Goal: Task Accomplishment & Management: Use online tool/utility

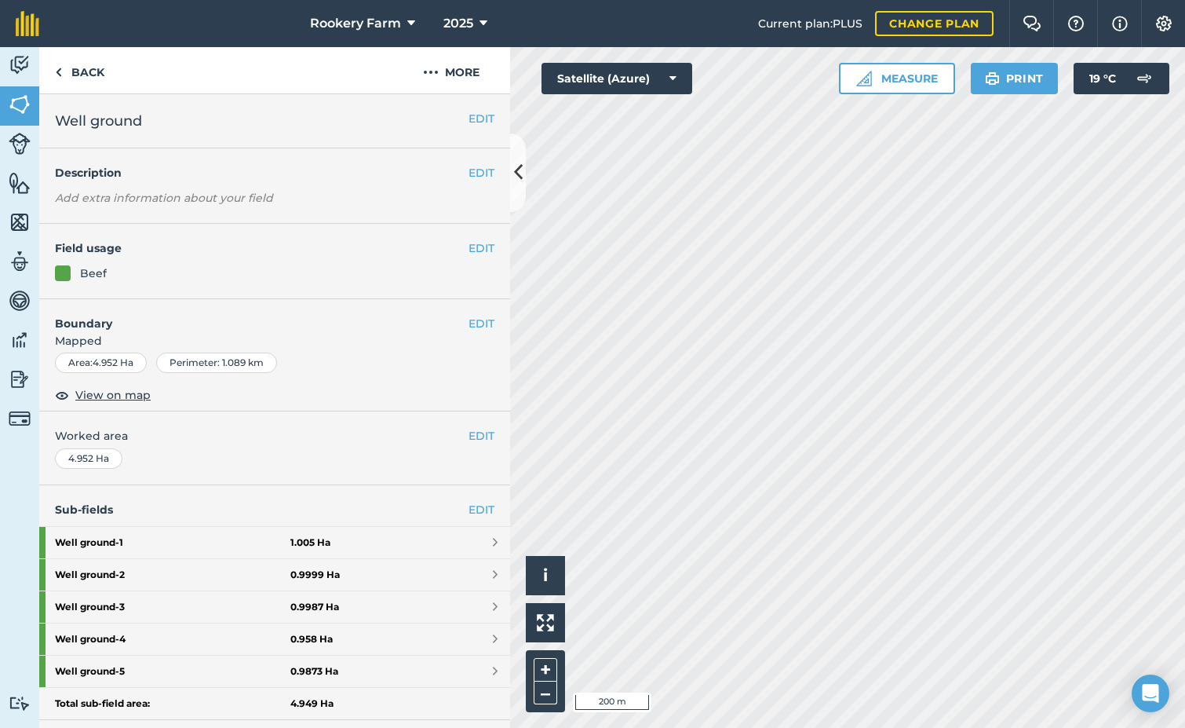
scroll to position [263, 0]
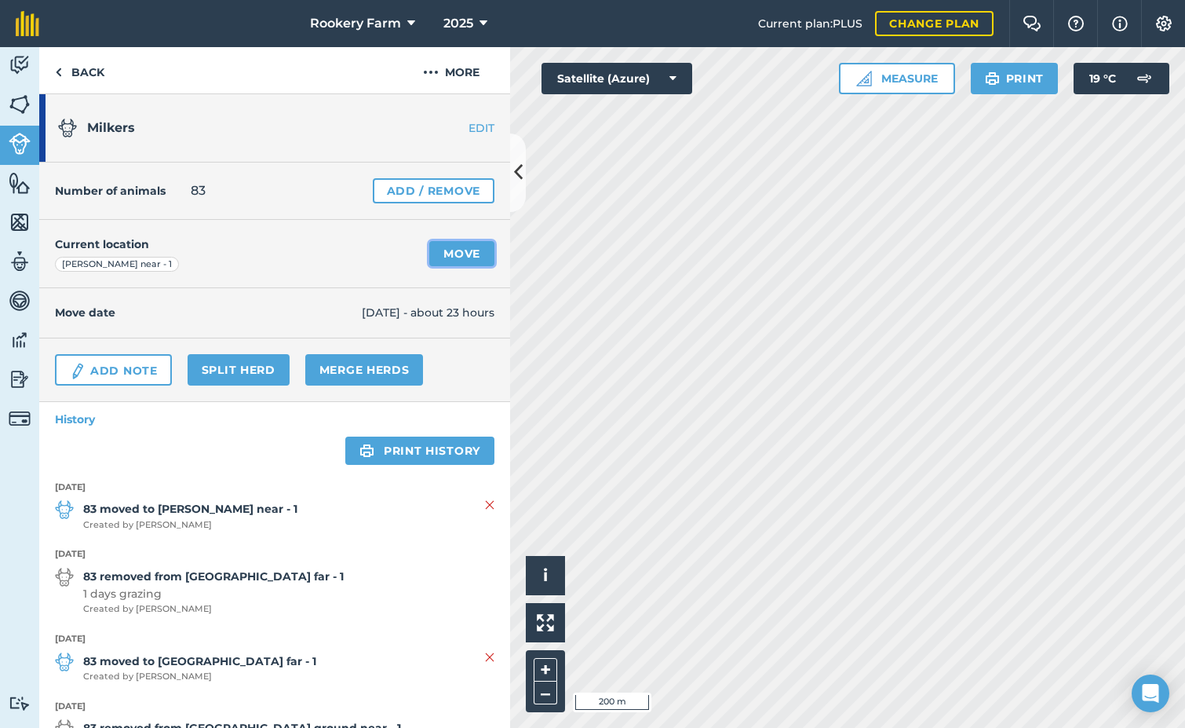
click at [452, 247] on link "Move" at bounding box center [461, 253] width 65 height 25
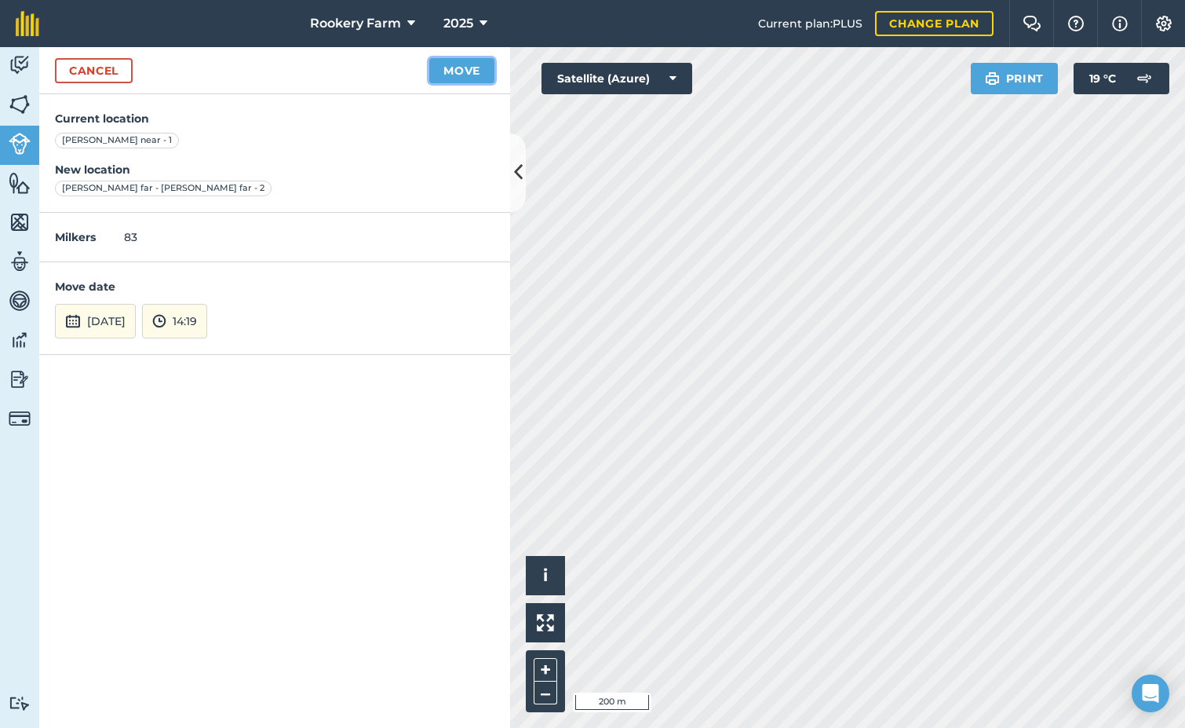
click at [465, 61] on button "Move" at bounding box center [461, 70] width 65 height 25
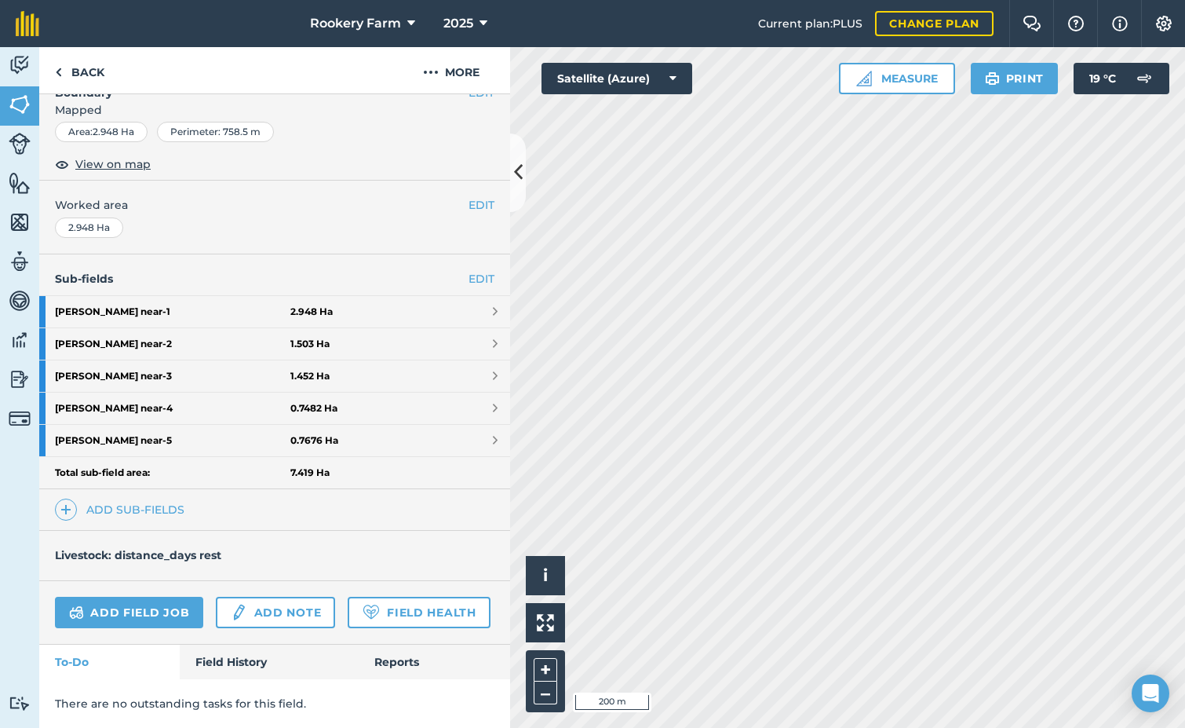
scroll to position [275, 0]
click at [155, 597] on link "Add field job" at bounding box center [129, 612] width 148 height 31
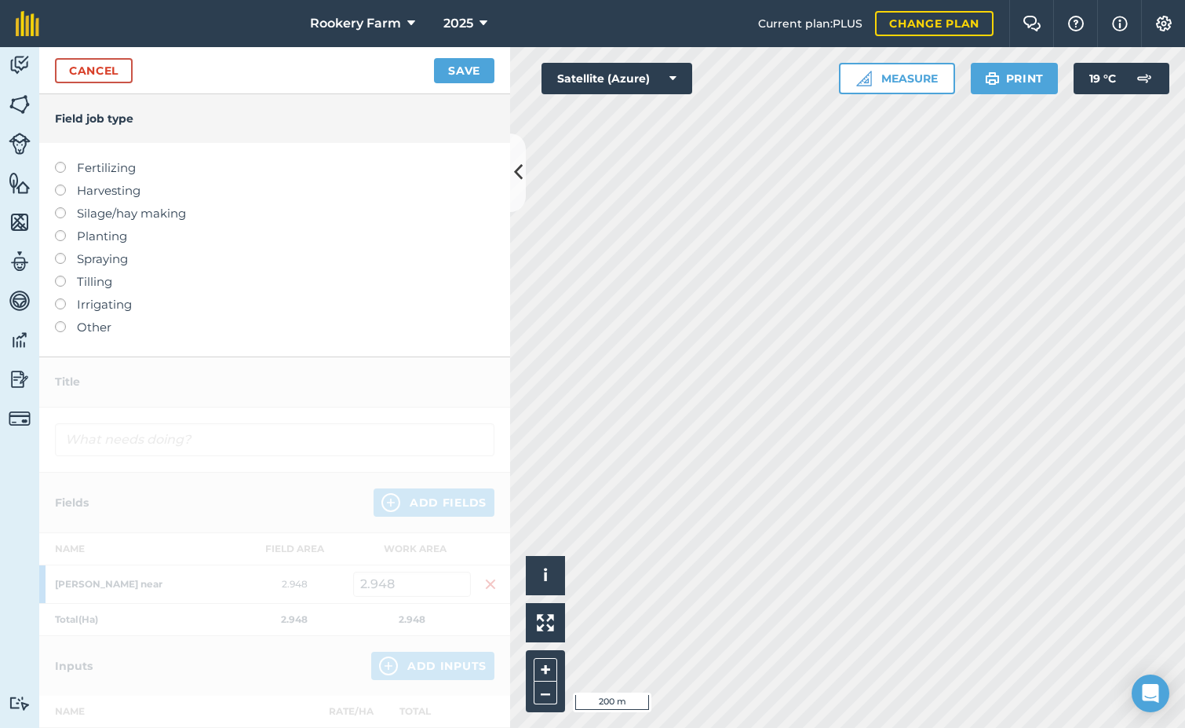
click at [63, 184] on label at bounding box center [66, 184] width 22 height 0
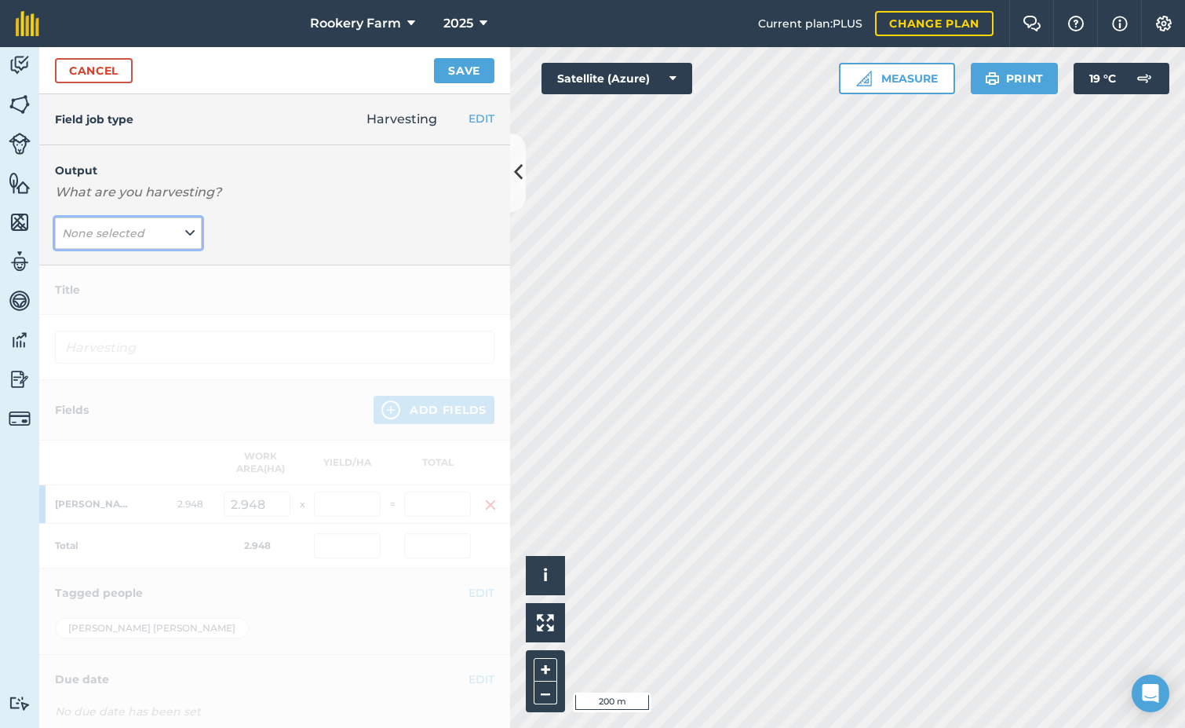
click at [192, 237] on button "None selected" at bounding box center [128, 232] width 147 height 31
click at [173, 258] on button "kg/dm/ha ( kg )" at bounding box center [128, 265] width 147 height 30
type input "Harvesting kg/dm/ha"
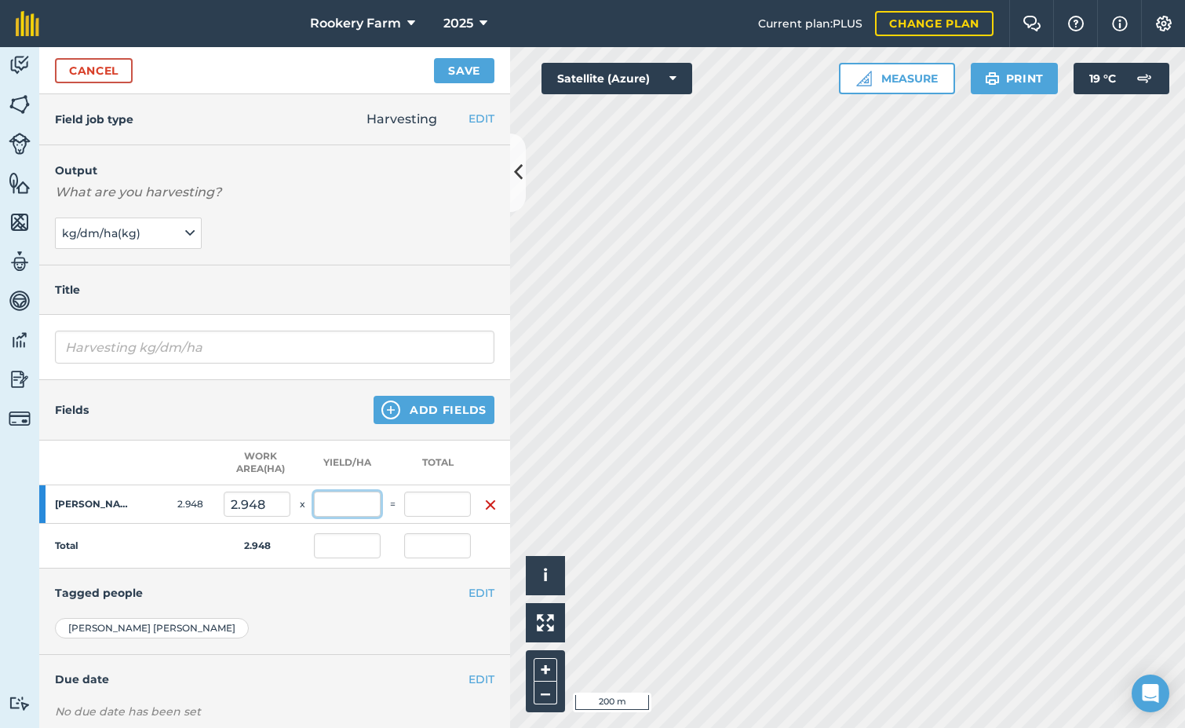
click at [335, 506] on input "text" at bounding box center [347, 503] width 67 height 25
type input "665"
type input "1,960.42"
type input "665"
type input "1,960.42"
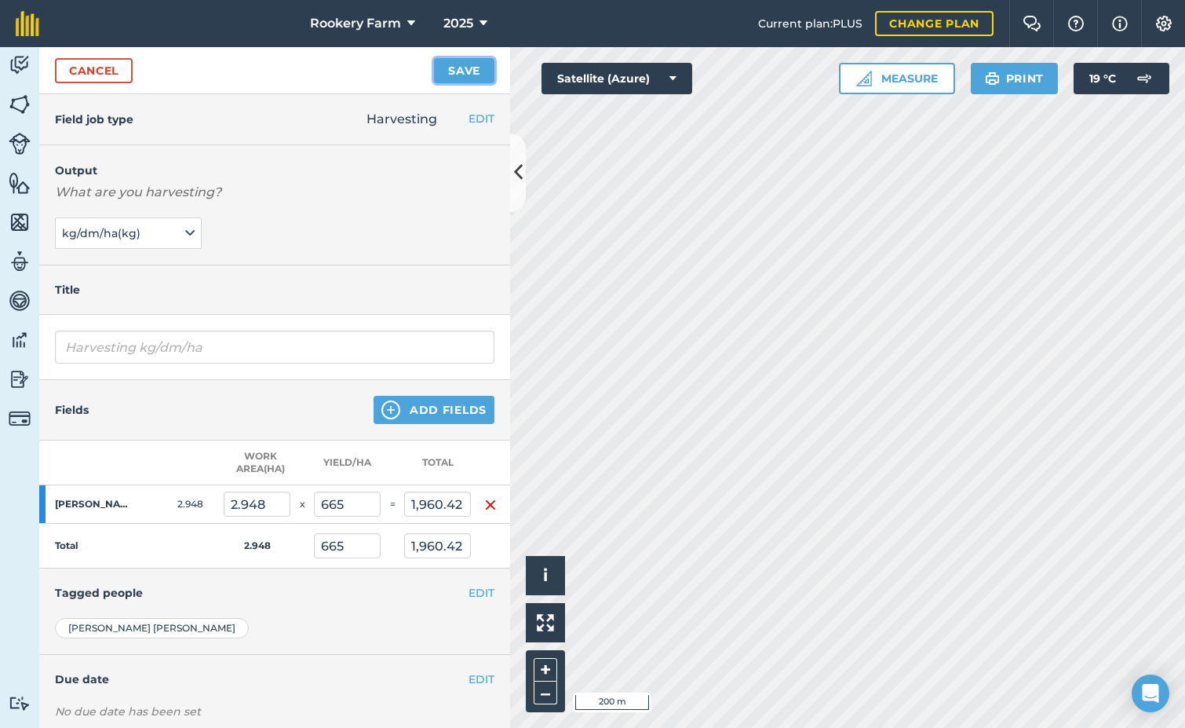
click at [455, 77] on button "Save" at bounding box center [464, 70] width 60 height 25
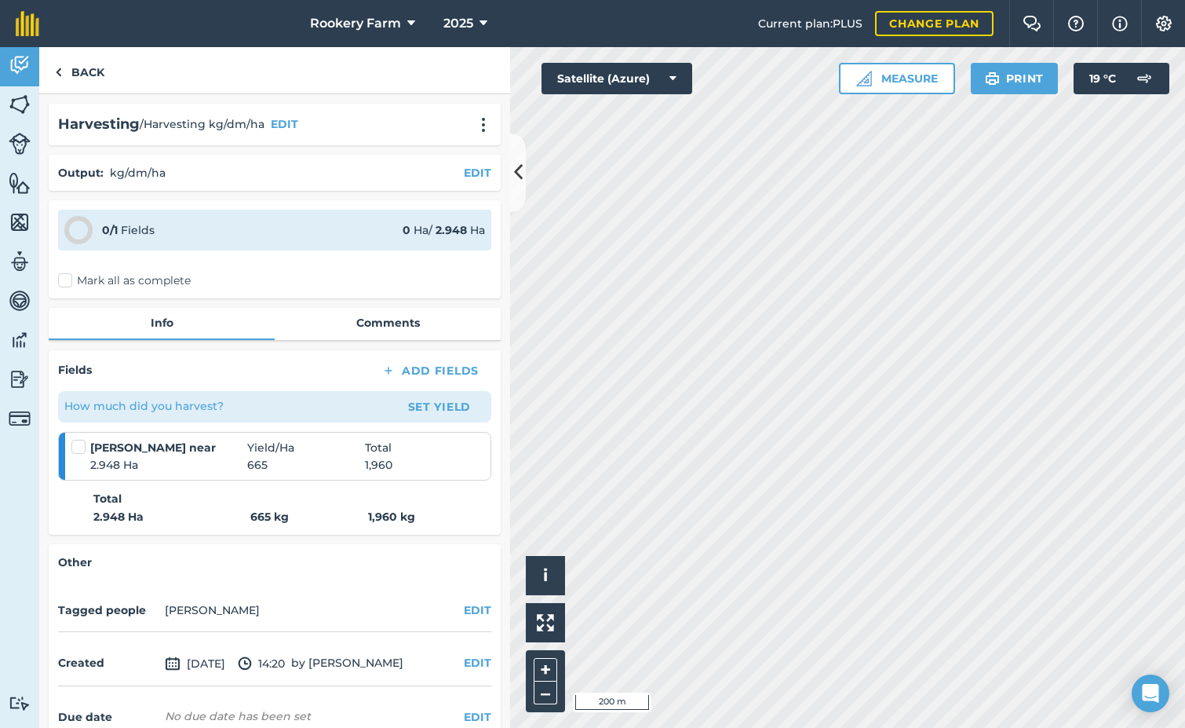
click at [66, 275] on label "Mark all as complete" at bounding box center [124, 280] width 133 height 16
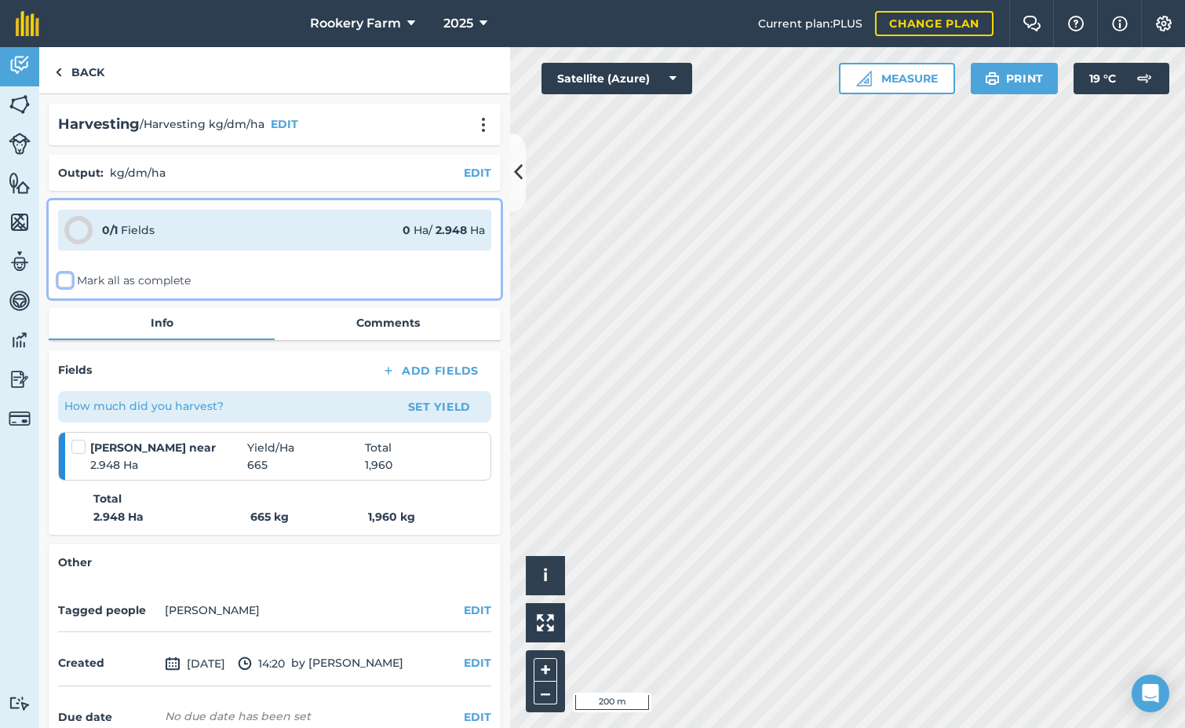
click at [66, 275] on input "Mark all as complete" at bounding box center [63, 277] width 10 height 10
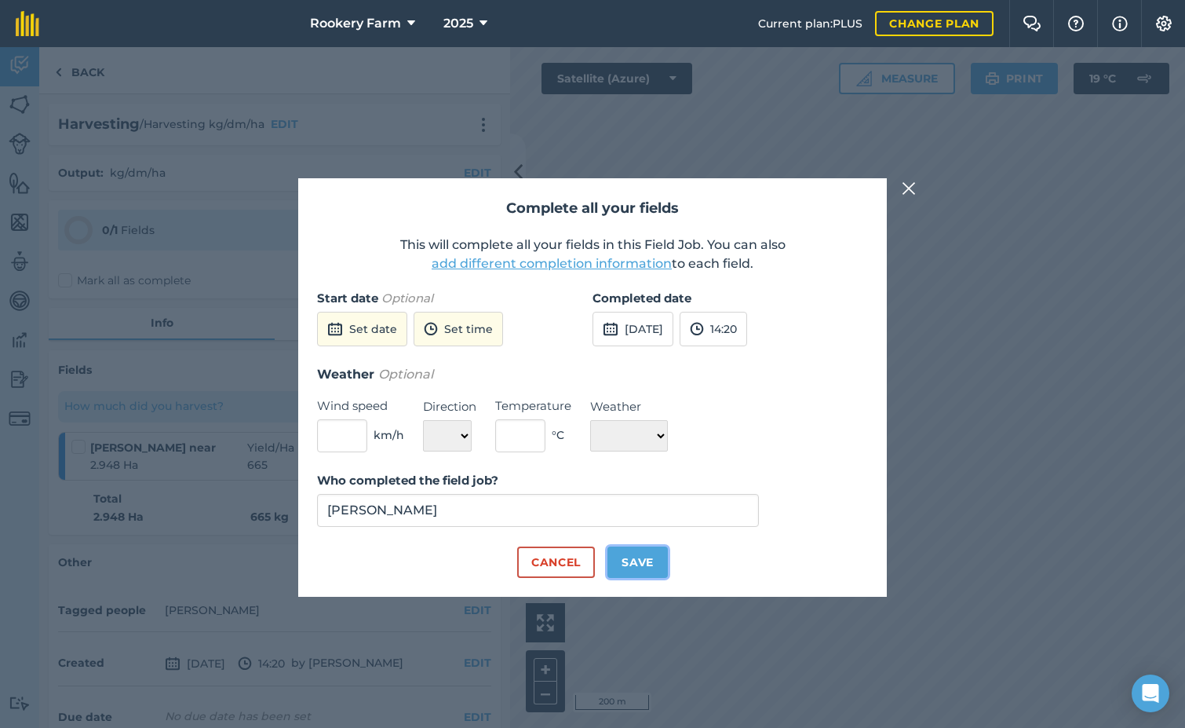
click at [654, 553] on button "Save" at bounding box center [638, 561] width 60 height 31
checkbox input "true"
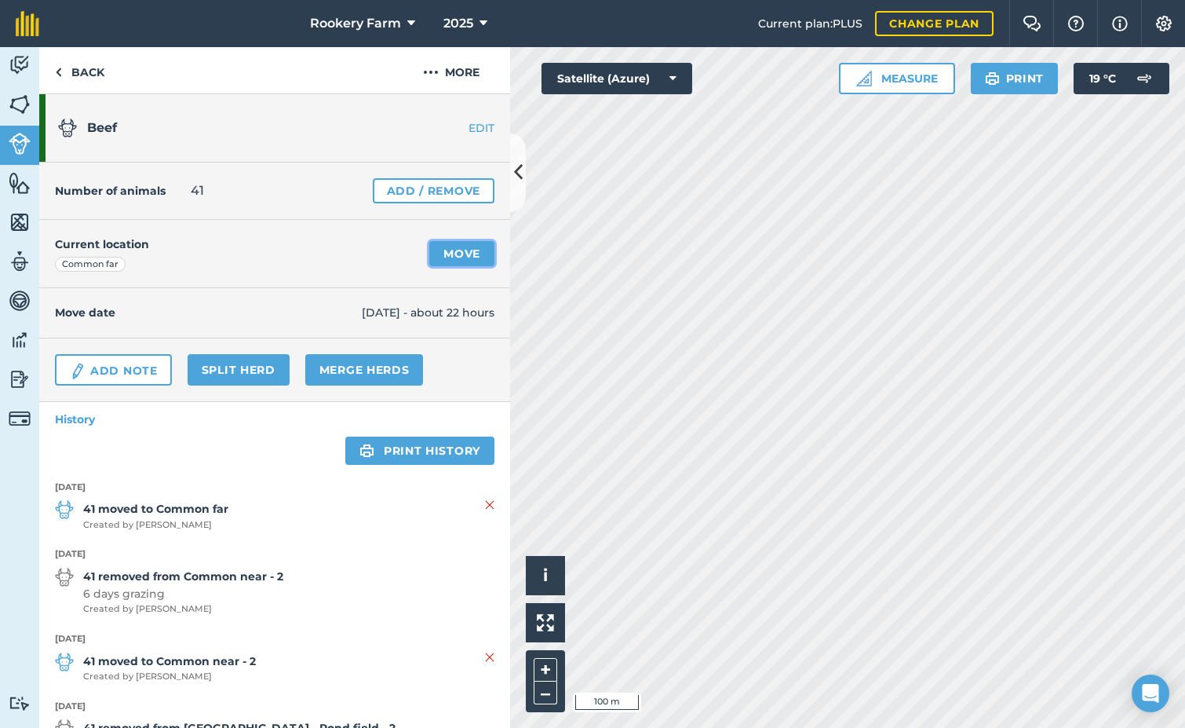
click at [440, 254] on link "Move" at bounding box center [461, 253] width 65 height 25
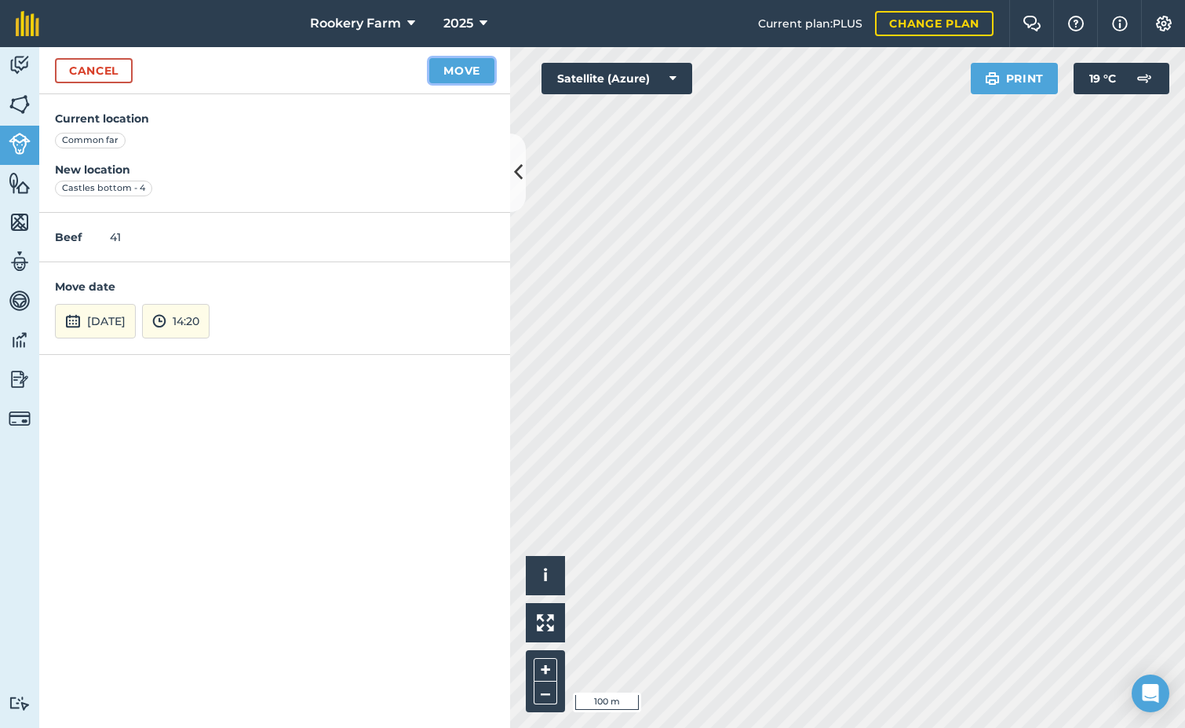
click at [468, 68] on button "Move" at bounding box center [461, 70] width 65 height 25
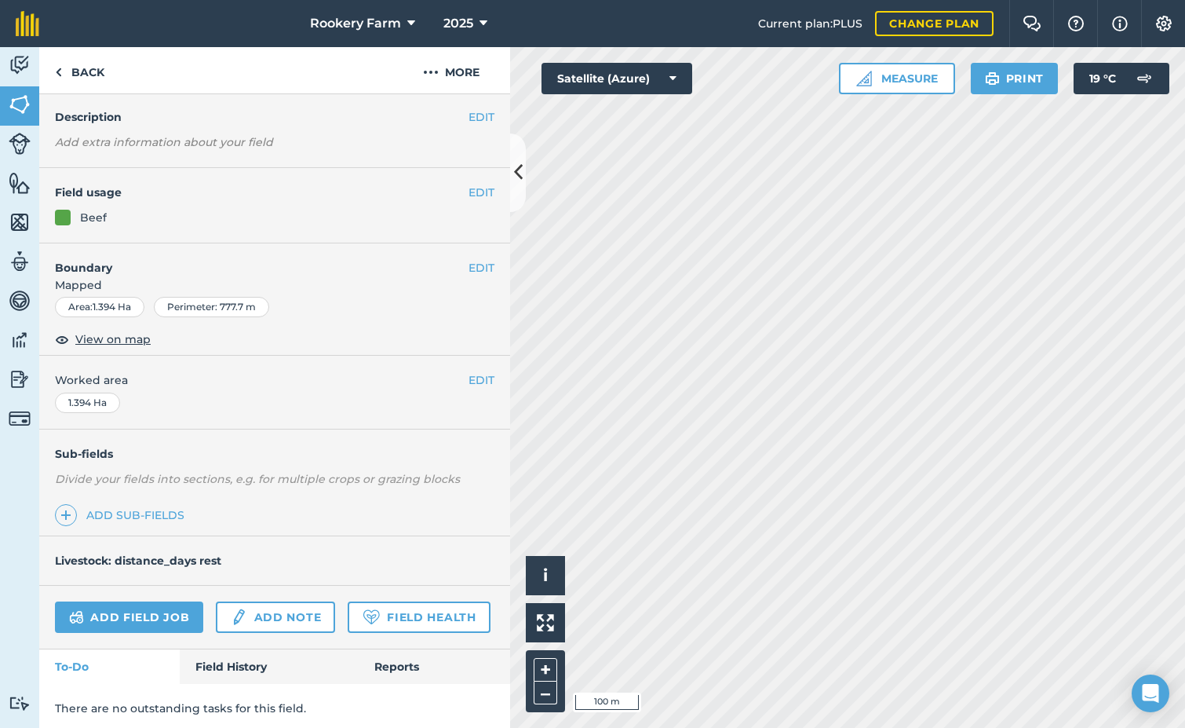
scroll to position [104, 0]
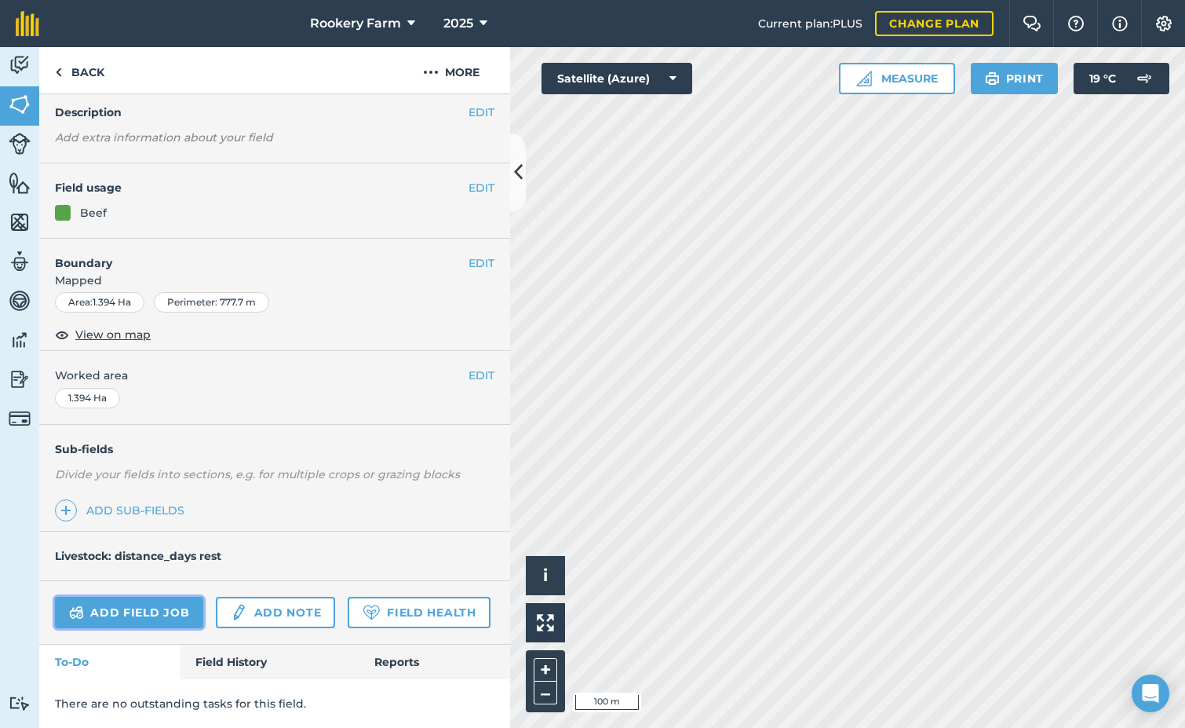
click at [152, 597] on link "Add field job" at bounding box center [129, 612] width 148 height 31
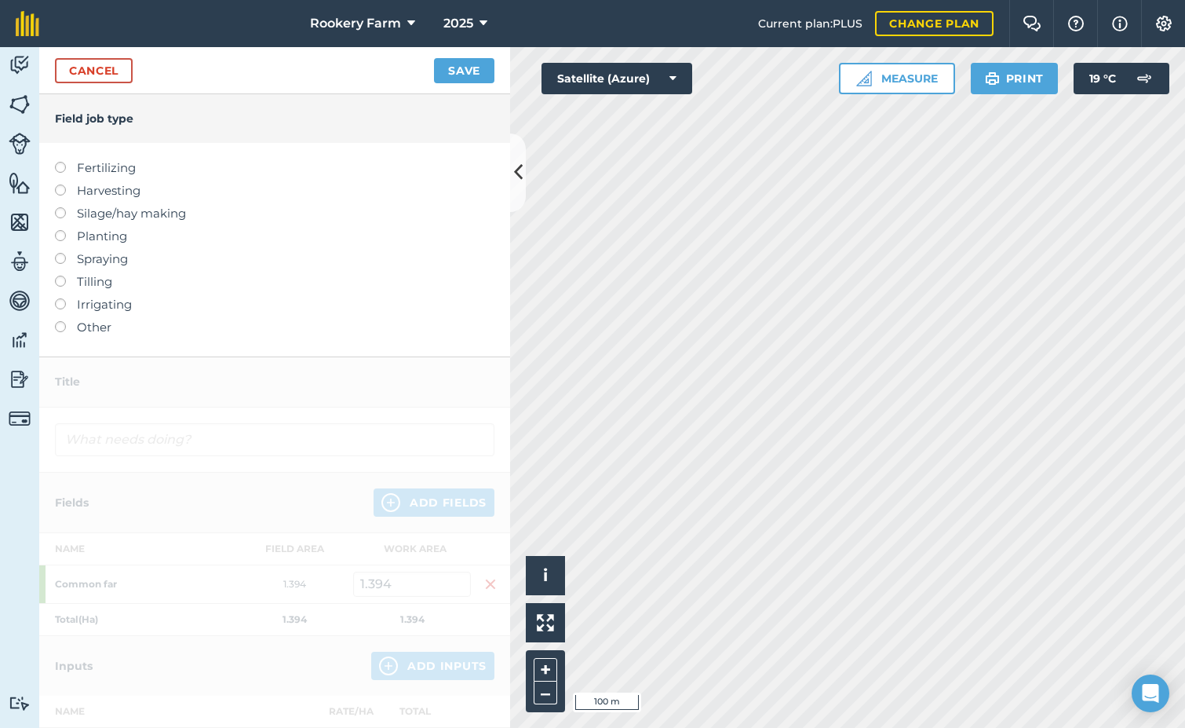
click at [64, 184] on label at bounding box center [66, 184] width 22 height 0
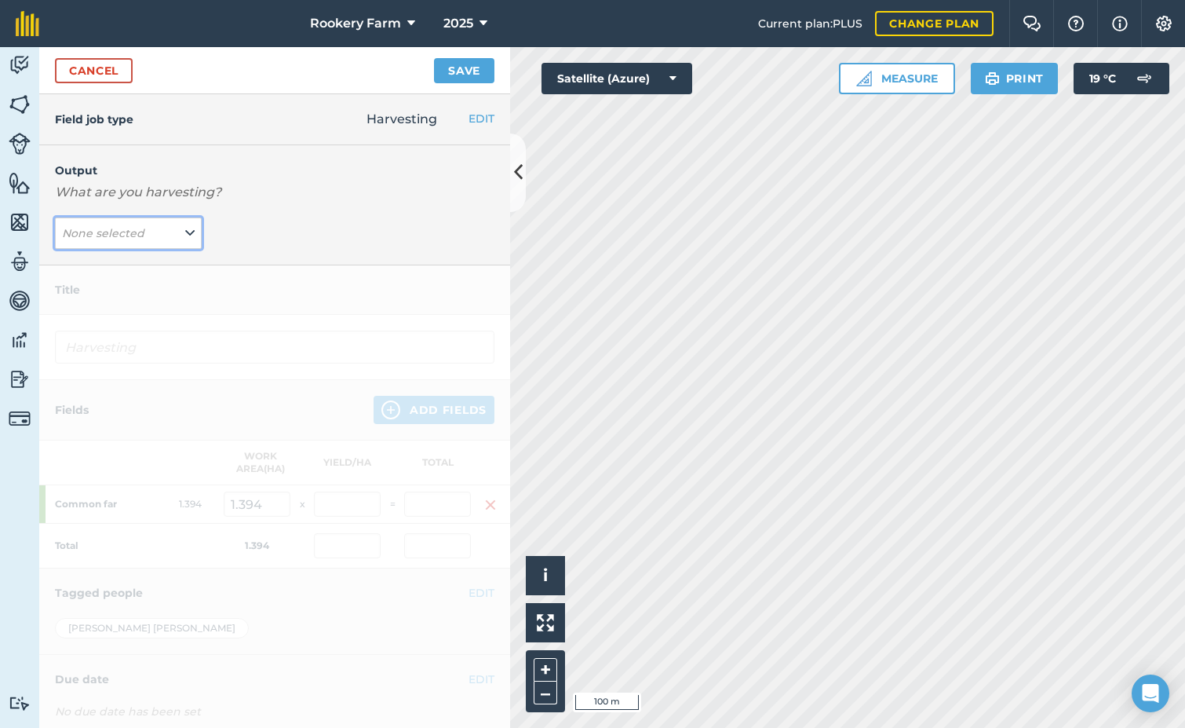
click at [180, 231] on button "None selected" at bounding box center [128, 232] width 147 height 31
click at [162, 265] on button "kg/dm/ha ( kg )" at bounding box center [128, 265] width 147 height 30
type input "Harvesting kg/dm/ha"
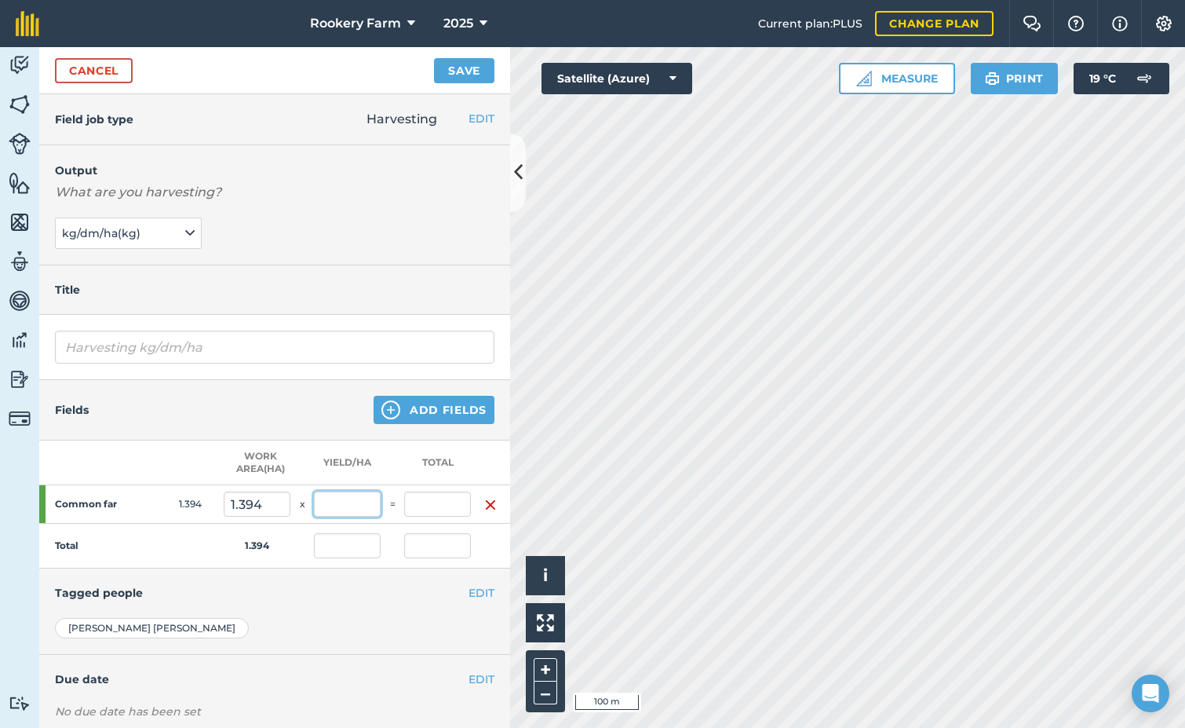
click at [341, 505] on input "text" at bounding box center [347, 503] width 67 height 25
type input "1,000"
type input "1,394"
type input "1,000"
type input "1,394"
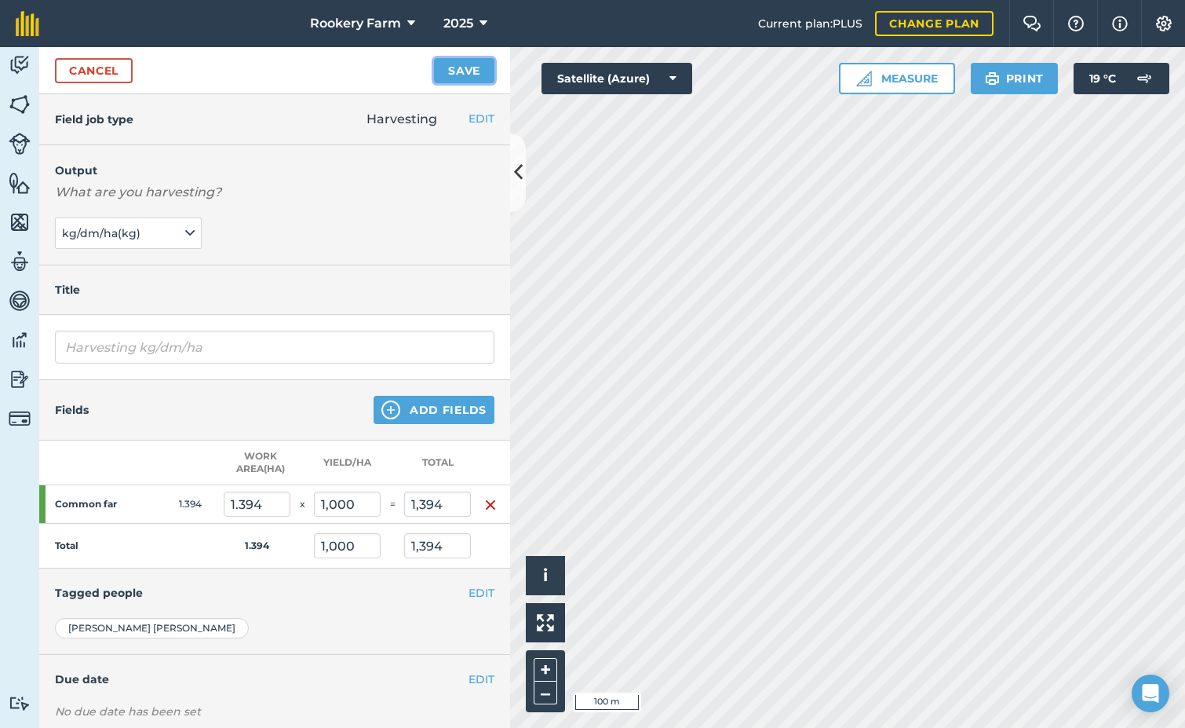
click at [467, 72] on button "Save" at bounding box center [464, 70] width 60 height 25
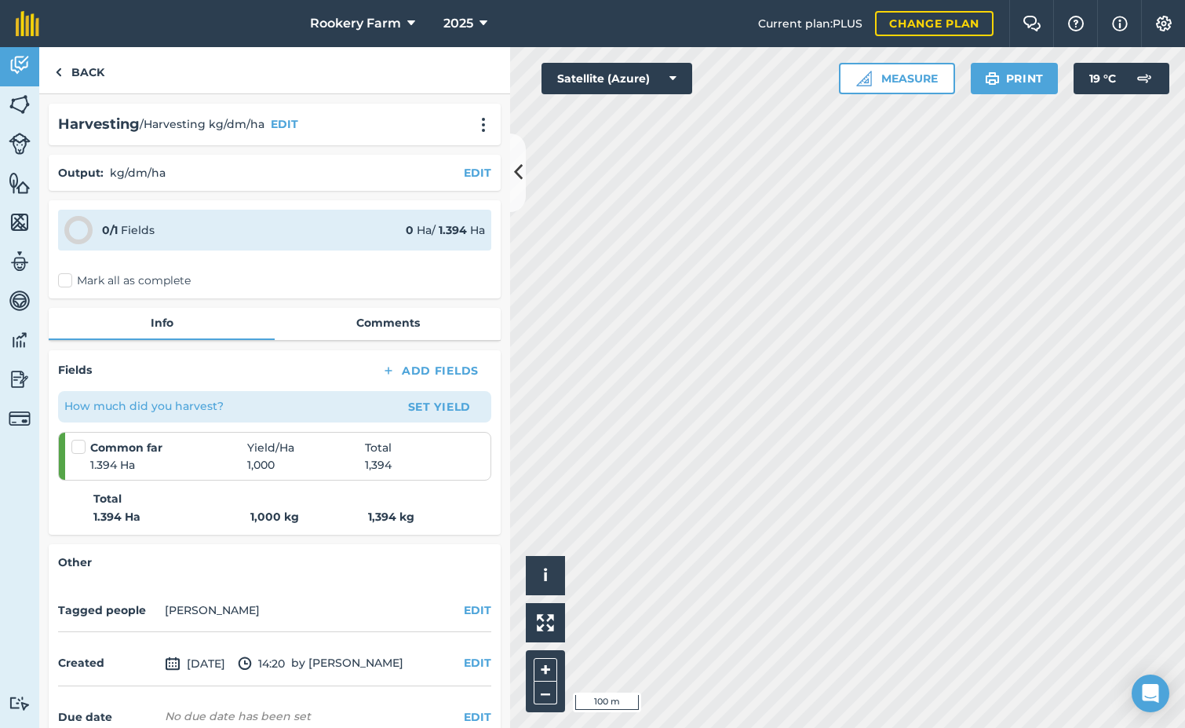
click at [71, 279] on label "Mark all as complete" at bounding box center [124, 280] width 133 height 16
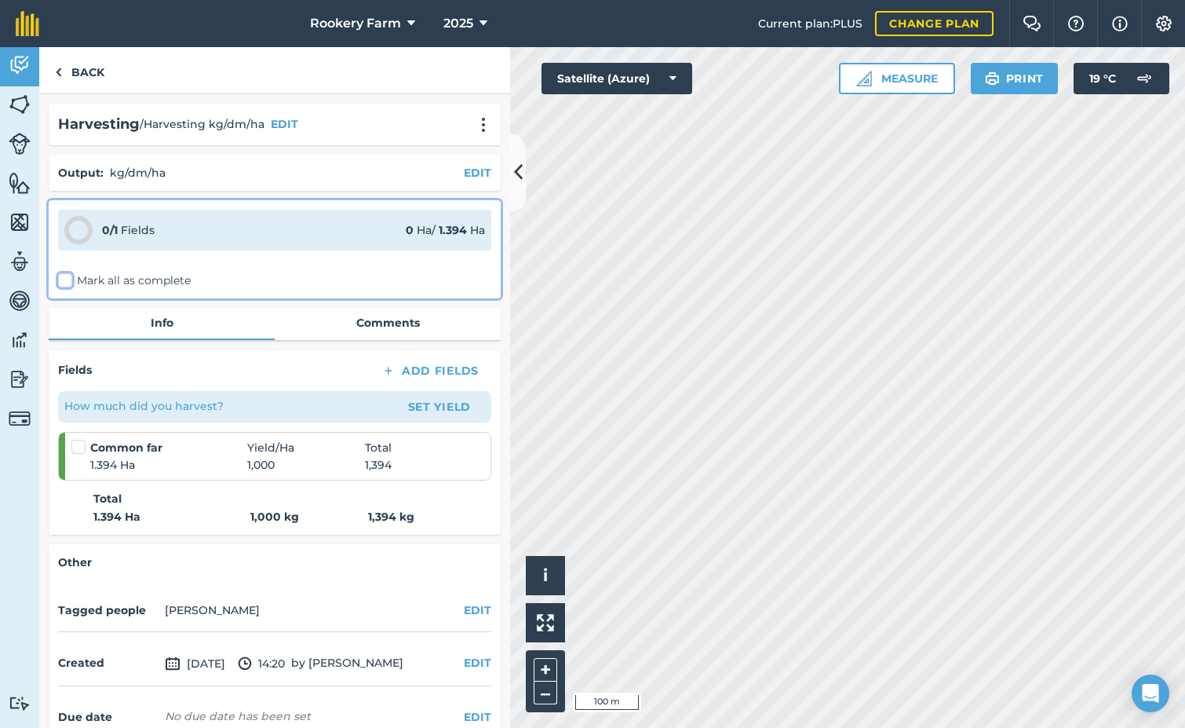
click at [68, 279] on input "Mark all as complete" at bounding box center [63, 277] width 10 height 10
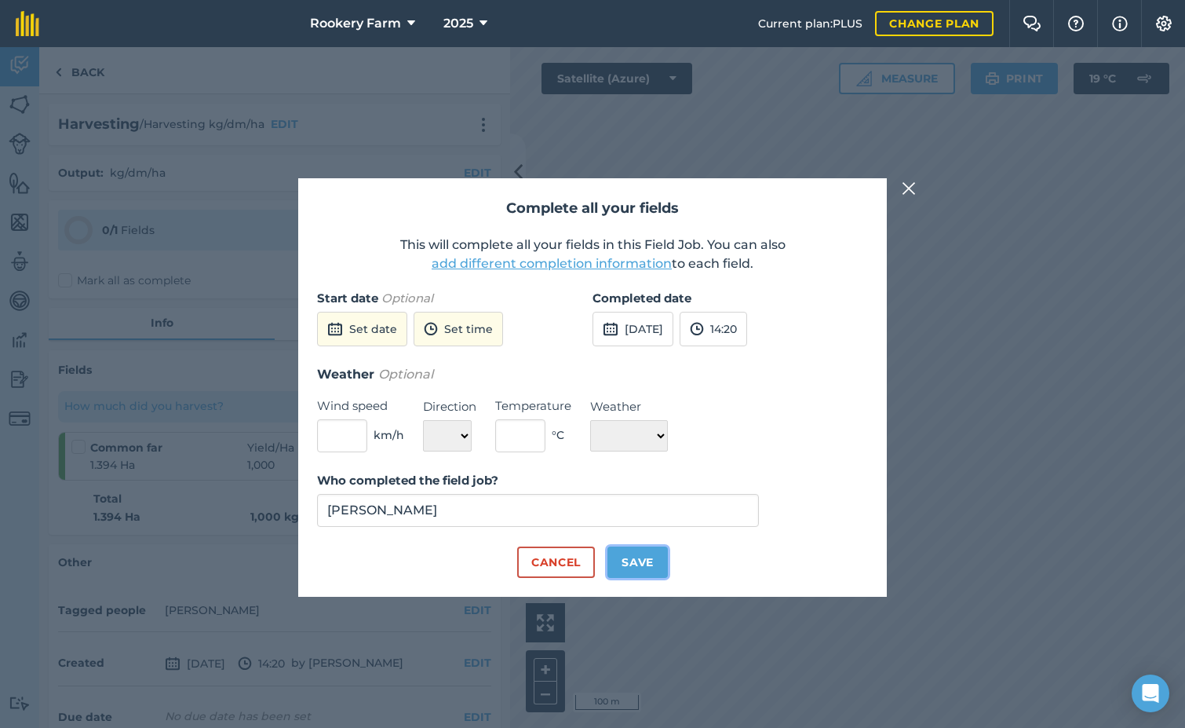
click at [651, 557] on button "Save" at bounding box center [638, 561] width 60 height 31
checkbox input "true"
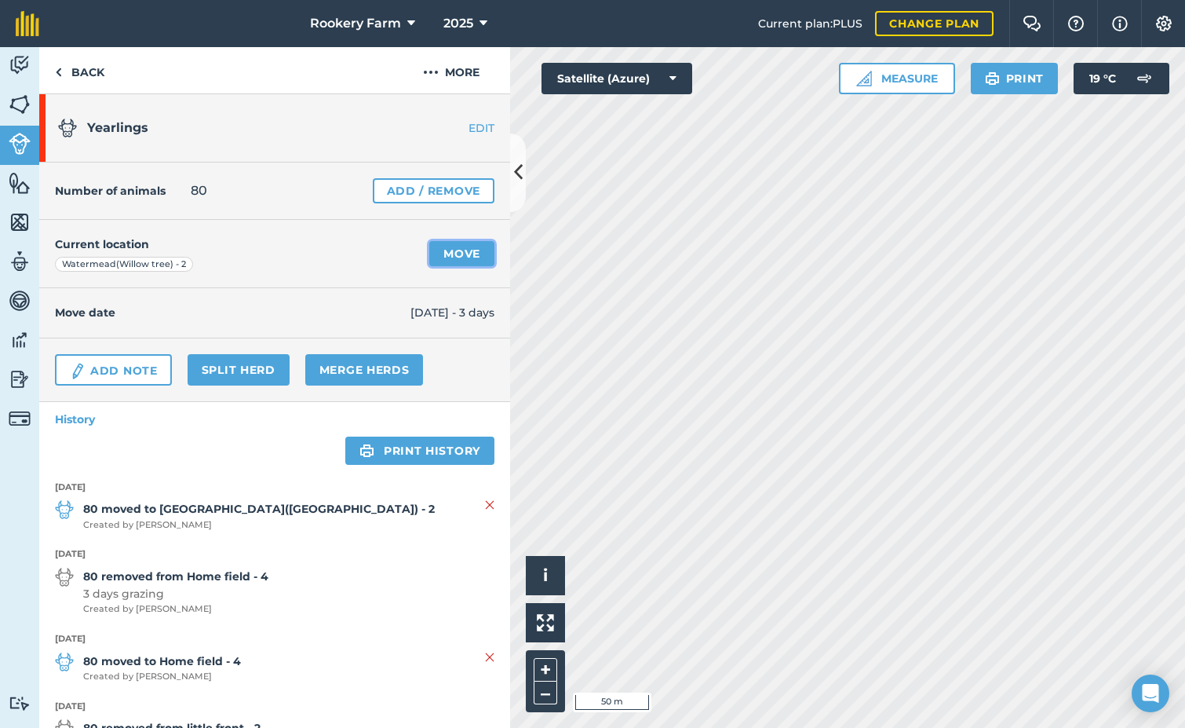
click at [451, 256] on link "Move" at bounding box center [461, 253] width 65 height 25
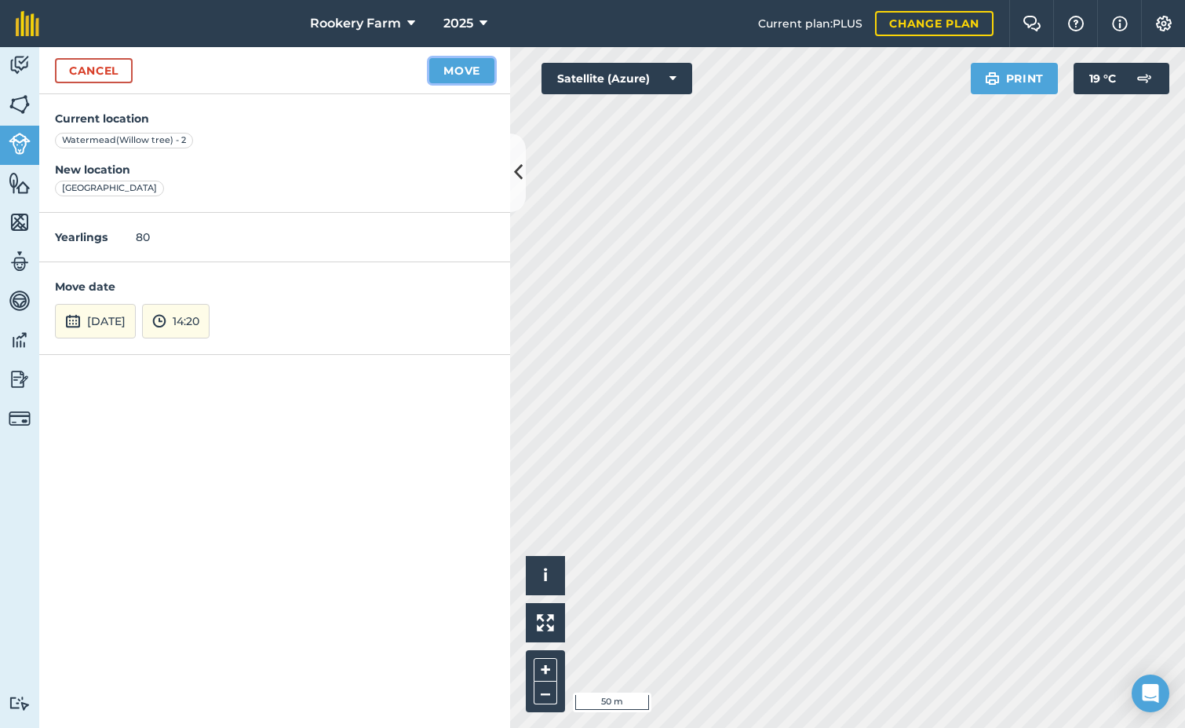
click at [468, 72] on button "Move" at bounding box center [461, 70] width 65 height 25
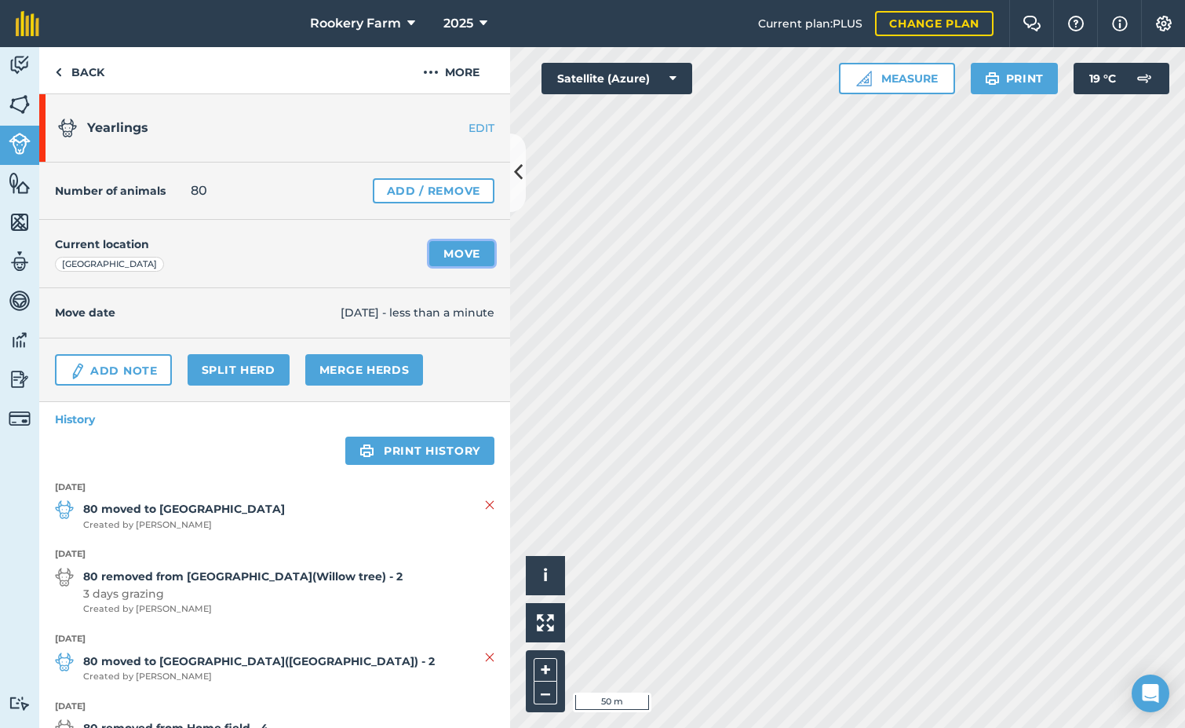
click at [455, 250] on link "Move" at bounding box center [461, 253] width 65 height 25
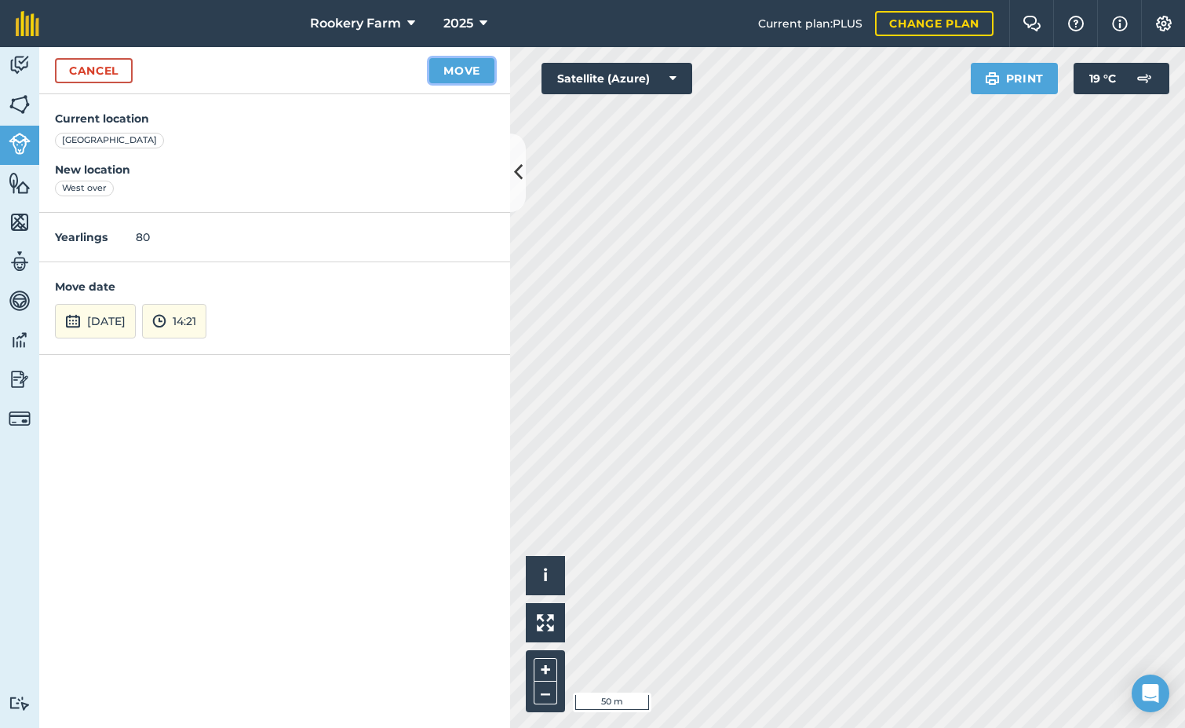
click at [453, 67] on button "Move" at bounding box center [461, 70] width 65 height 25
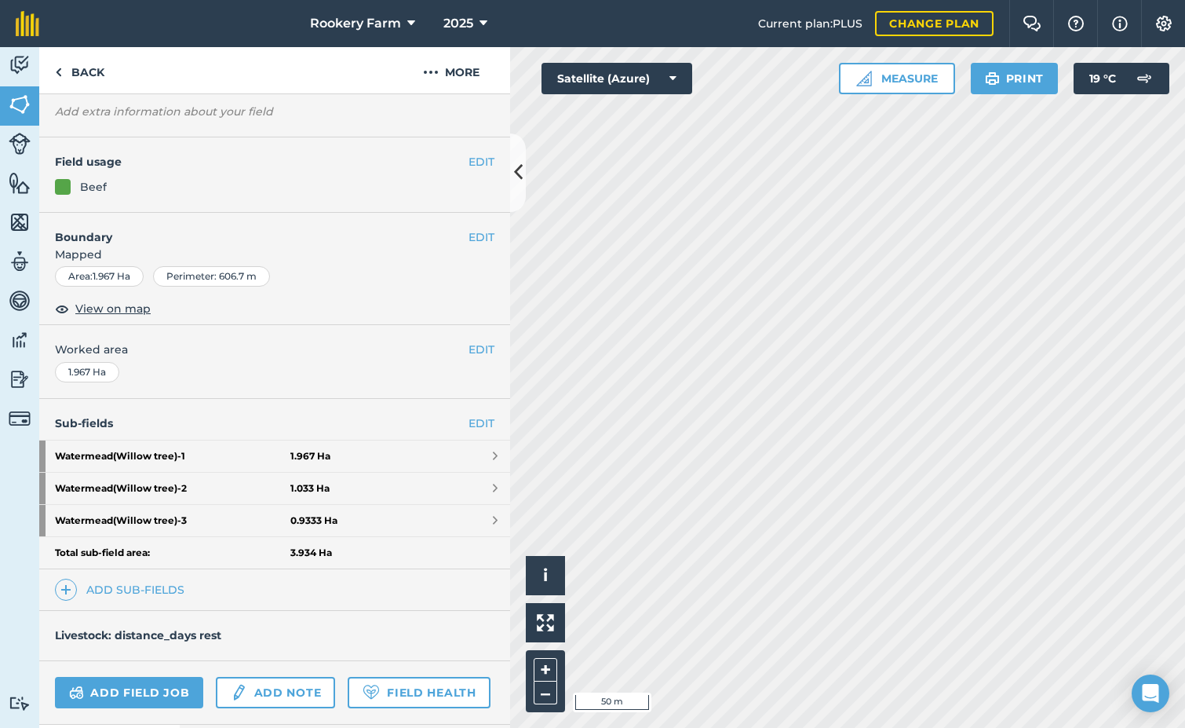
scroll to position [210, 0]
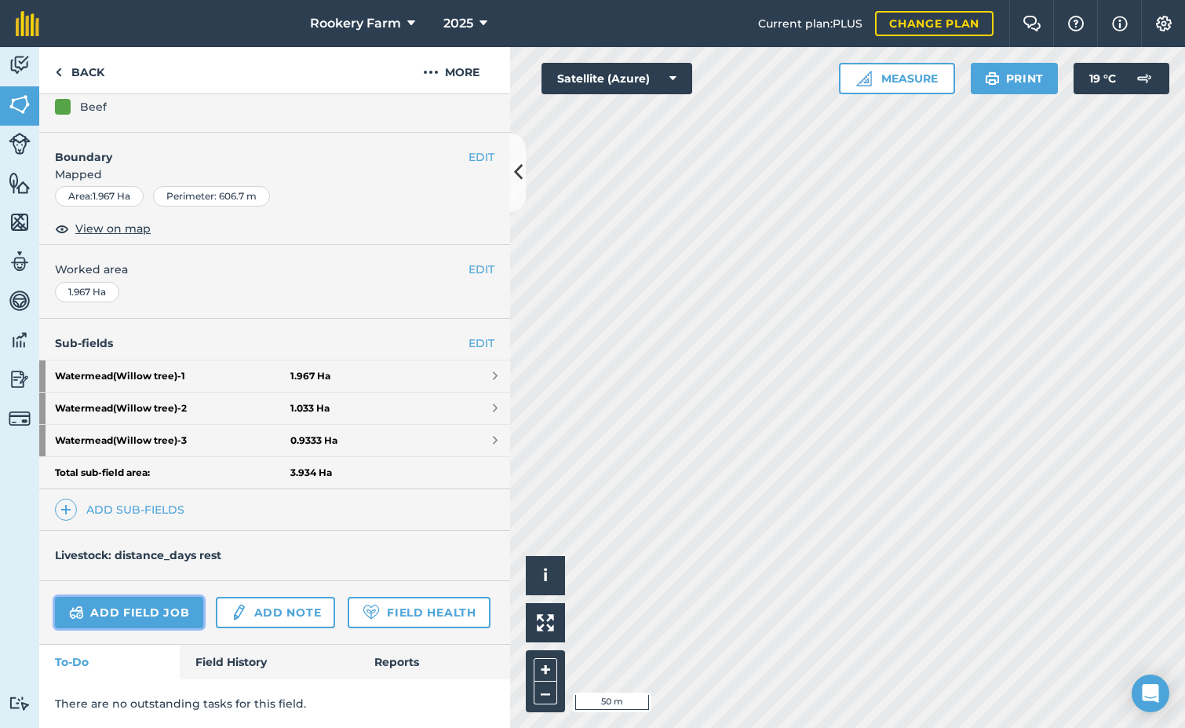
click at [181, 597] on link "Add field job" at bounding box center [129, 612] width 148 height 31
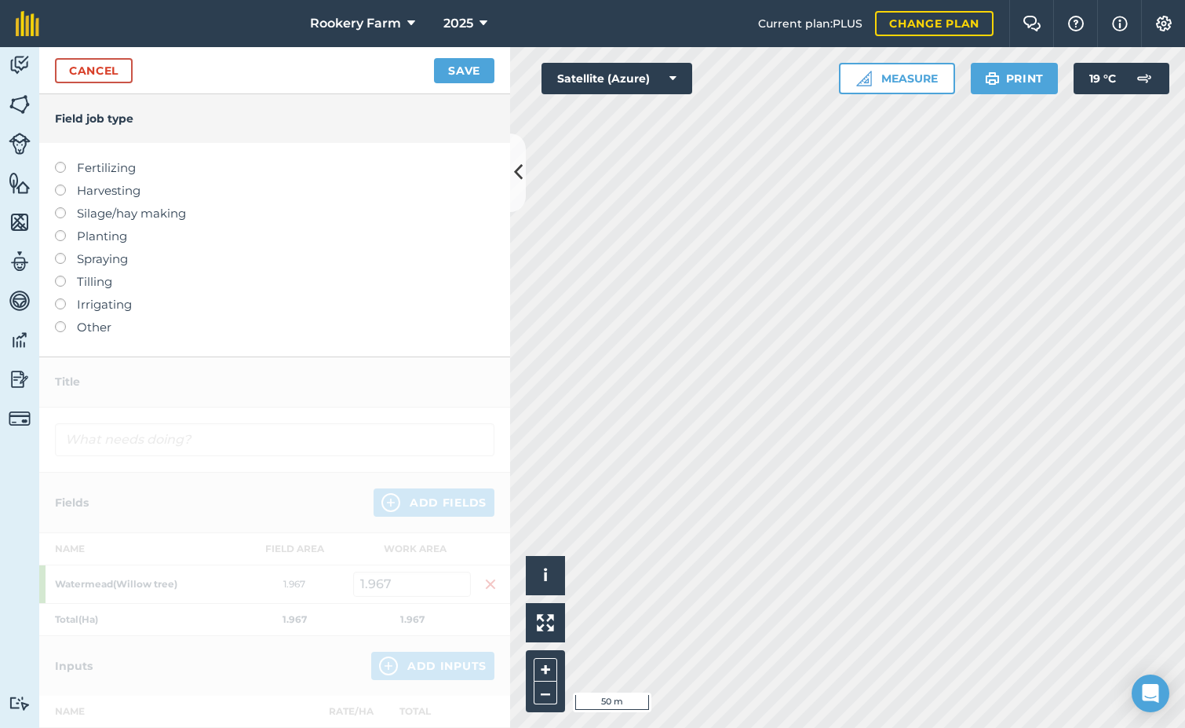
click at [58, 184] on label at bounding box center [66, 184] width 22 height 0
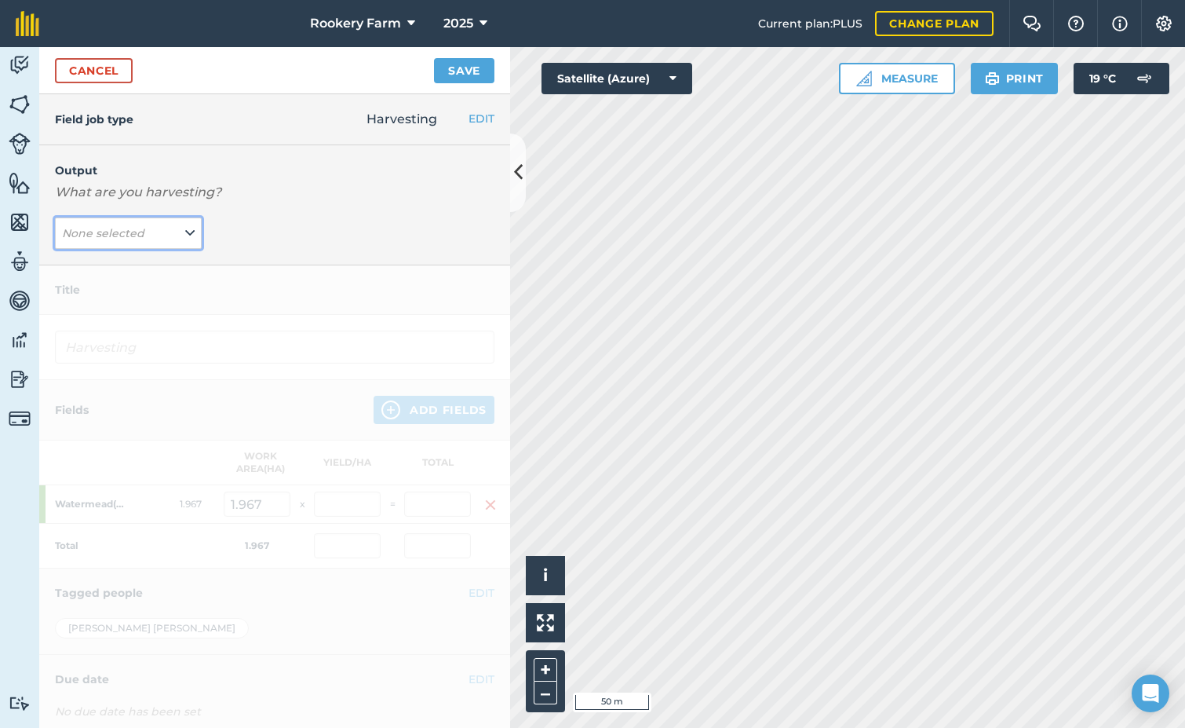
click at [174, 225] on button "None selected" at bounding box center [128, 232] width 147 height 31
click at [181, 267] on button "kg/dm/ha ( kg )" at bounding box center [128, 265] width 147 height 30
type input "Harvesting kg/dm/ha"
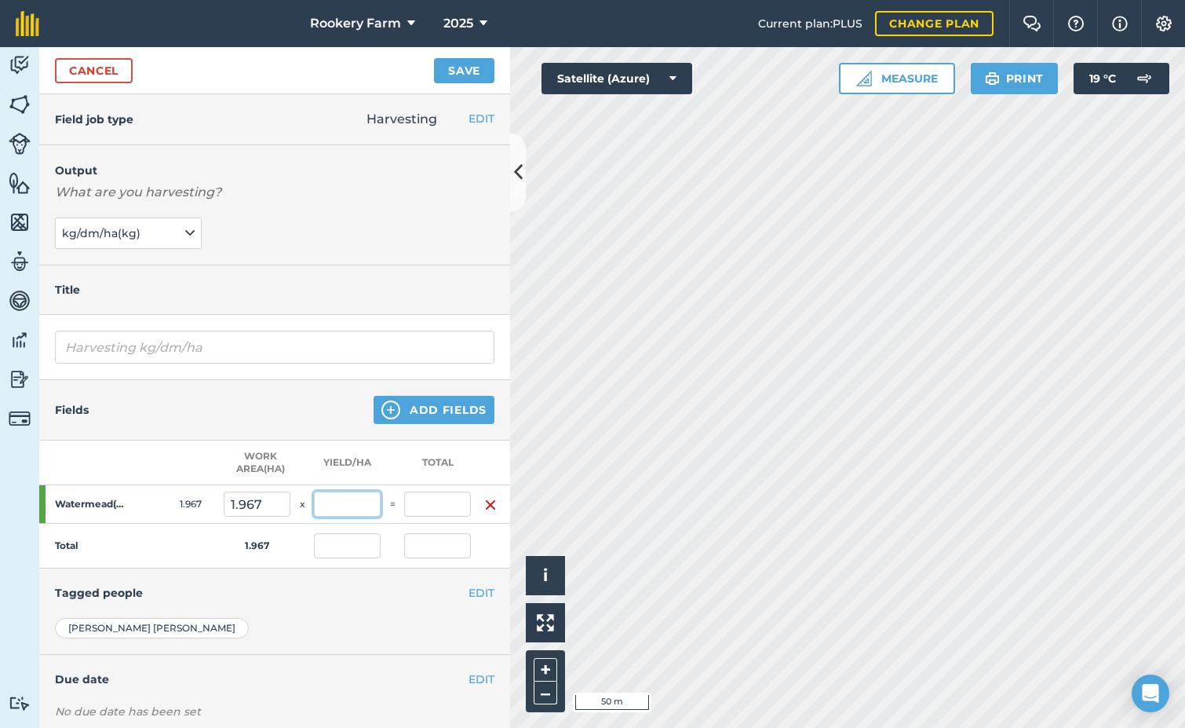
click at [340, 508] on input "text" at bounding box center [347, 503] width 67 height 25
type input "1,000"
type input "1,967"
type input "1,000"
type input "1,967"
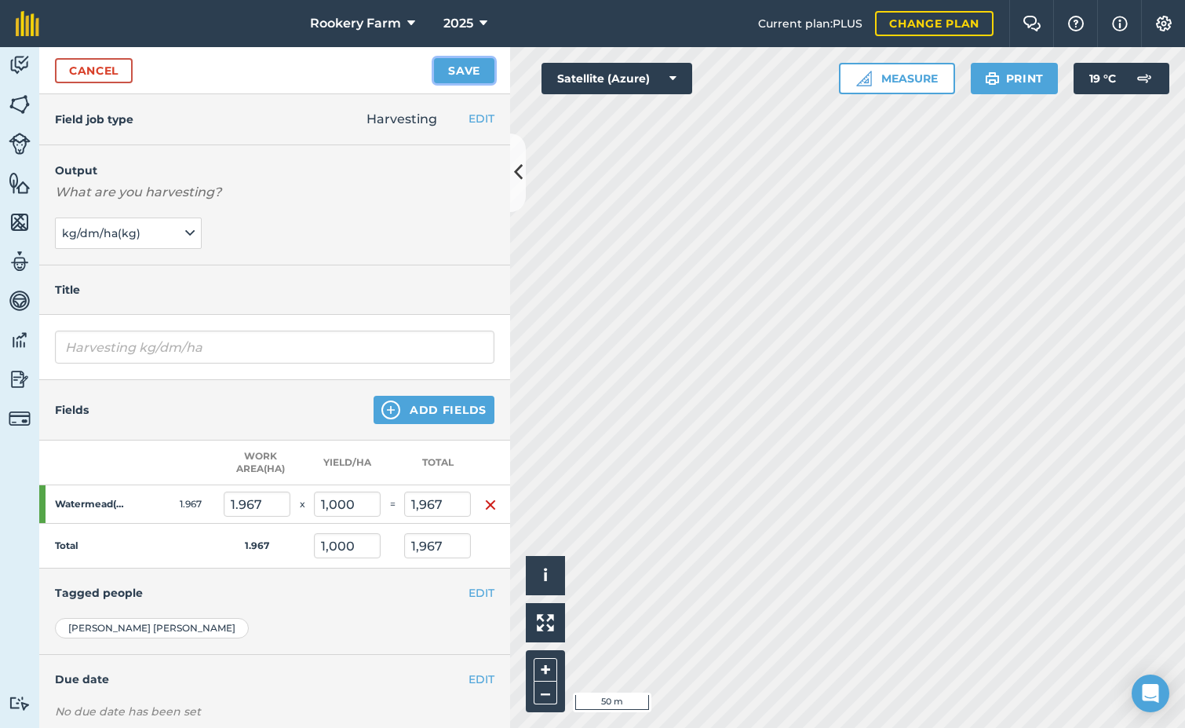
click at [474, 76] on button "Save" at bounding box center [464, 70] width 60 height 25
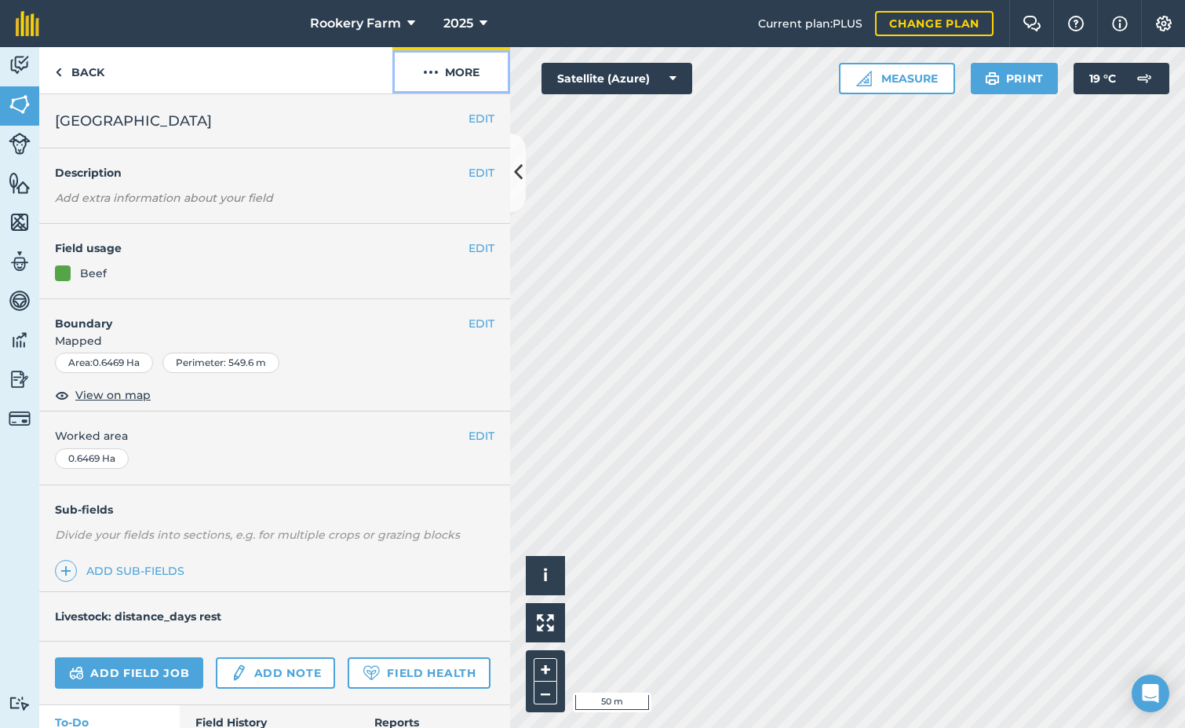
click at [430, 79] on img at bounding box center [431, 72] width 16 height 19
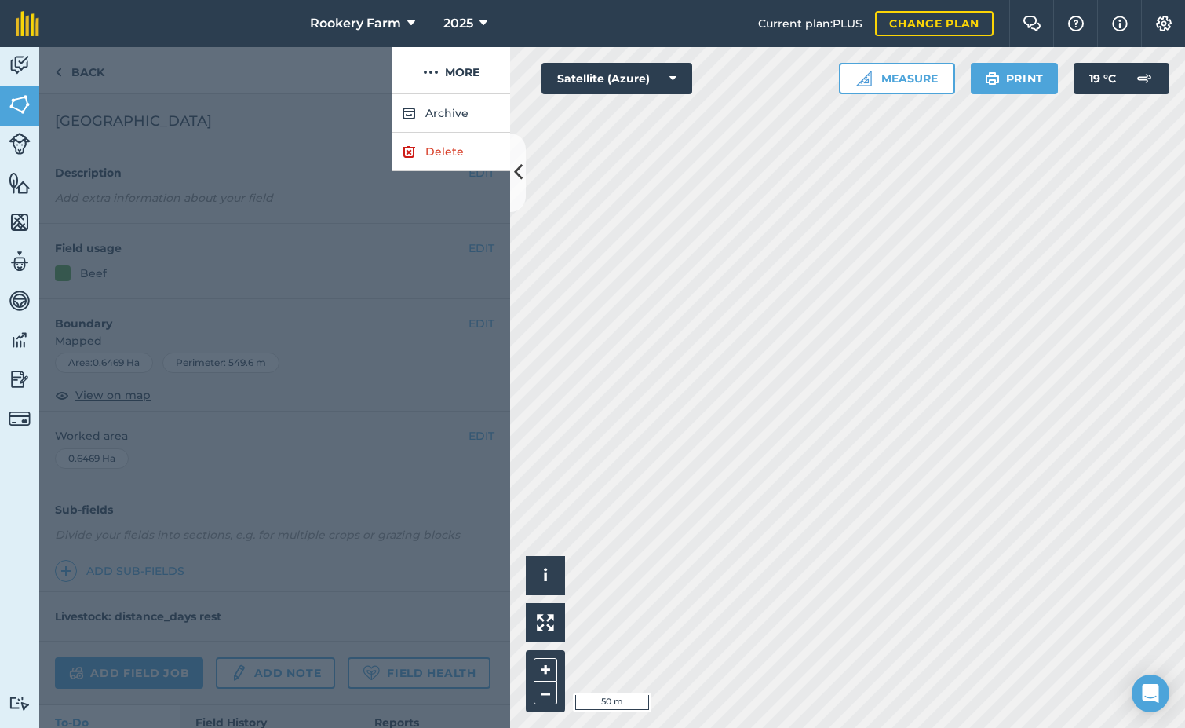
click at [308, 225] on div at bounding box center [274, 410] width 471 height 633
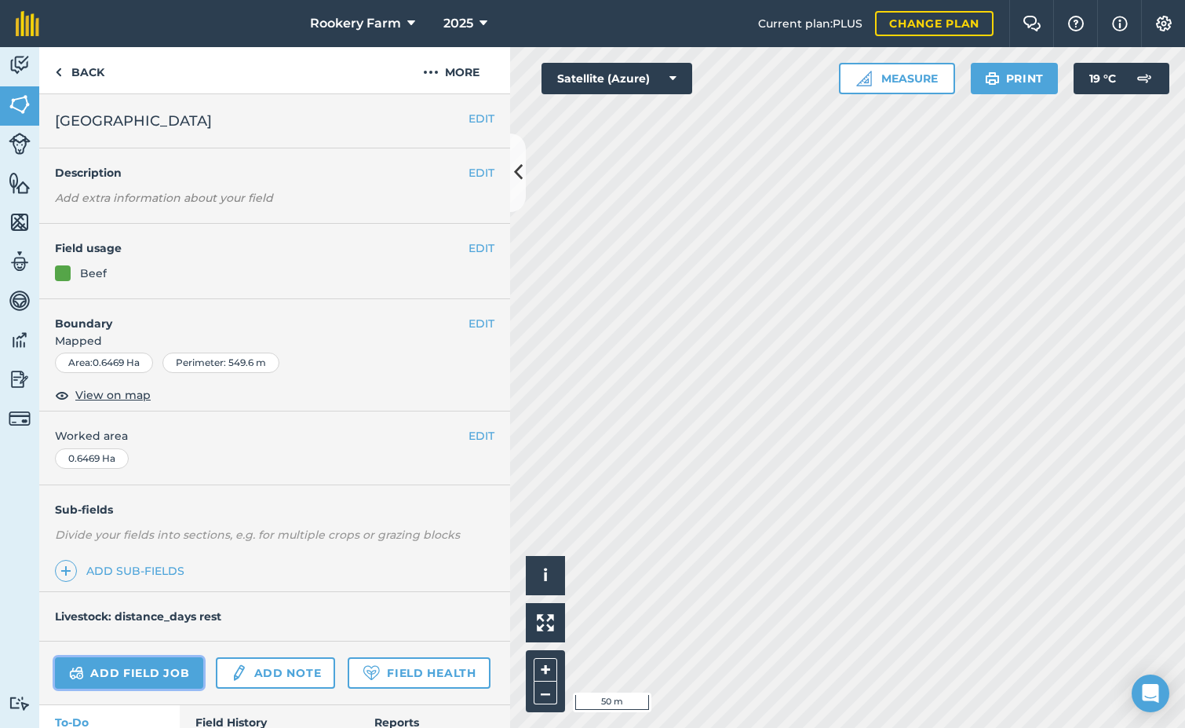
click at [163, 664] on link "Add field job" at bounding box center [129, 672] width 148 height 31
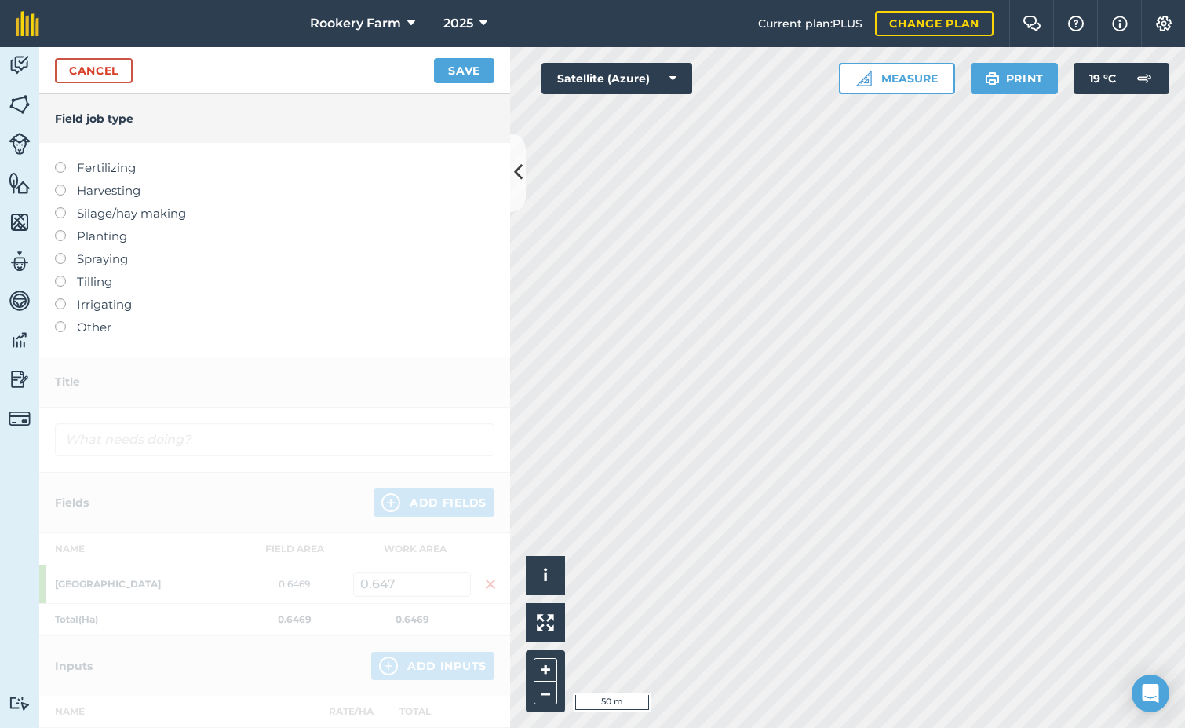
click at [64, 184] on label at bounding box center [66, 184] width 22 height 0
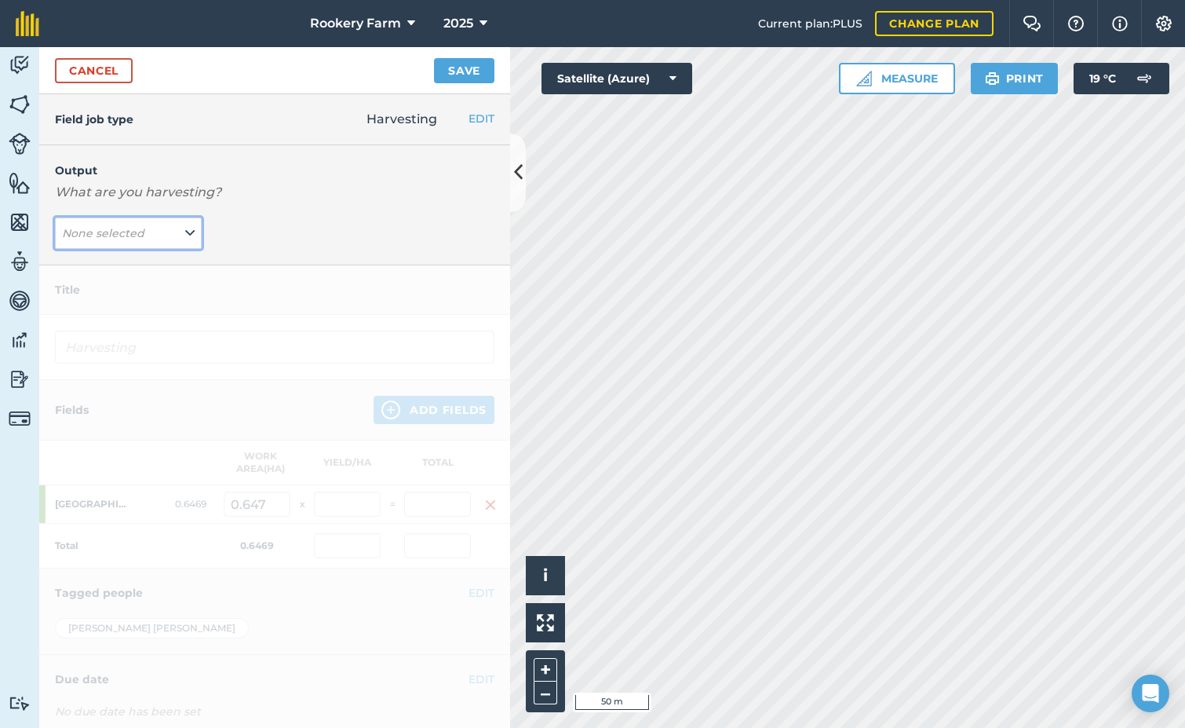
click at [179, 226] on button "None selected" at bounding box center [128, 232] width 147 height 31
click at [130, 267] on button "kg/dm/ha ( kg )" at bounding box center [128, 265] width 147 height 30
type input "Harvesting kg/dm/ha"
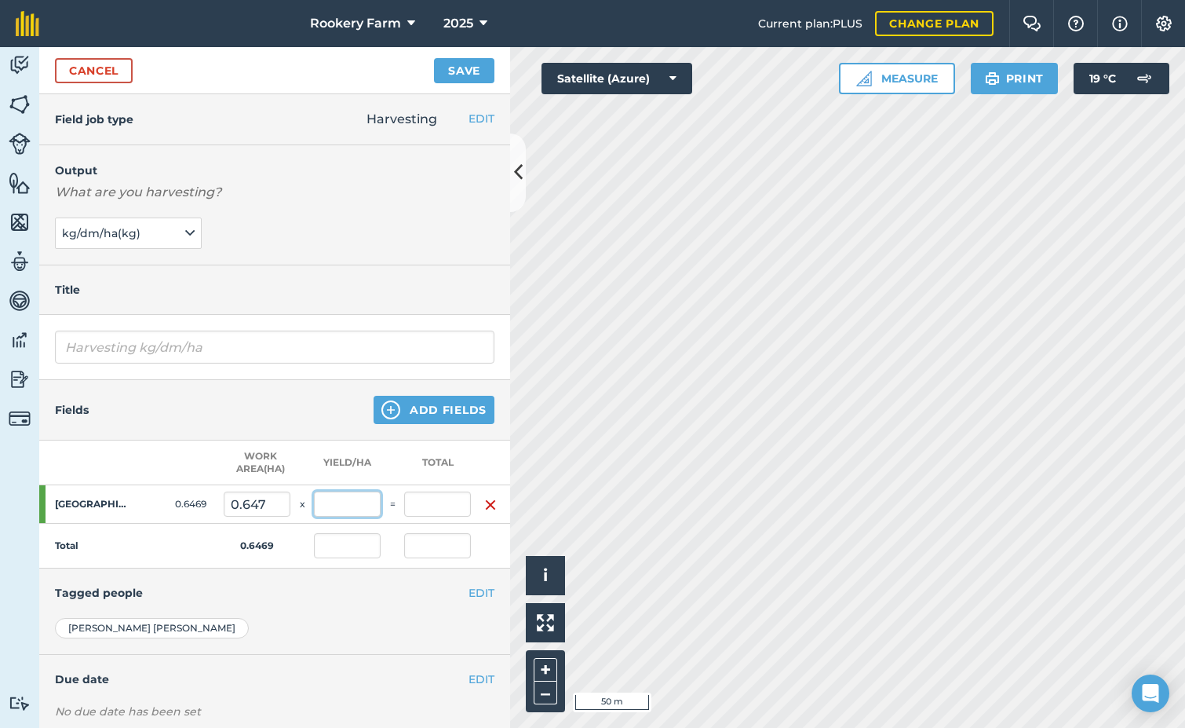
click at [363, 509] on input "text" at bounding box center [347, 503] width 67 height 25
type input "1,000"
type input "646.9"
type input "1,000"
type input "646.9"
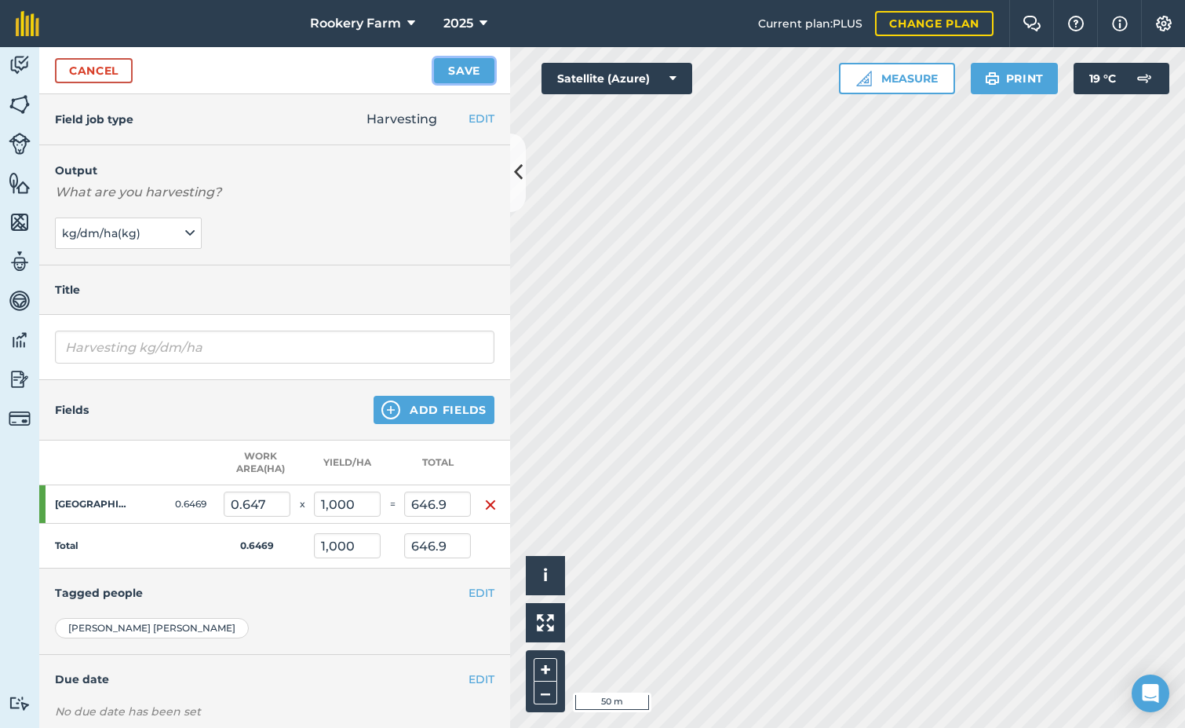
click at [481, 73] on button "Save" at bounding box center [464, 70] width 60 height 25
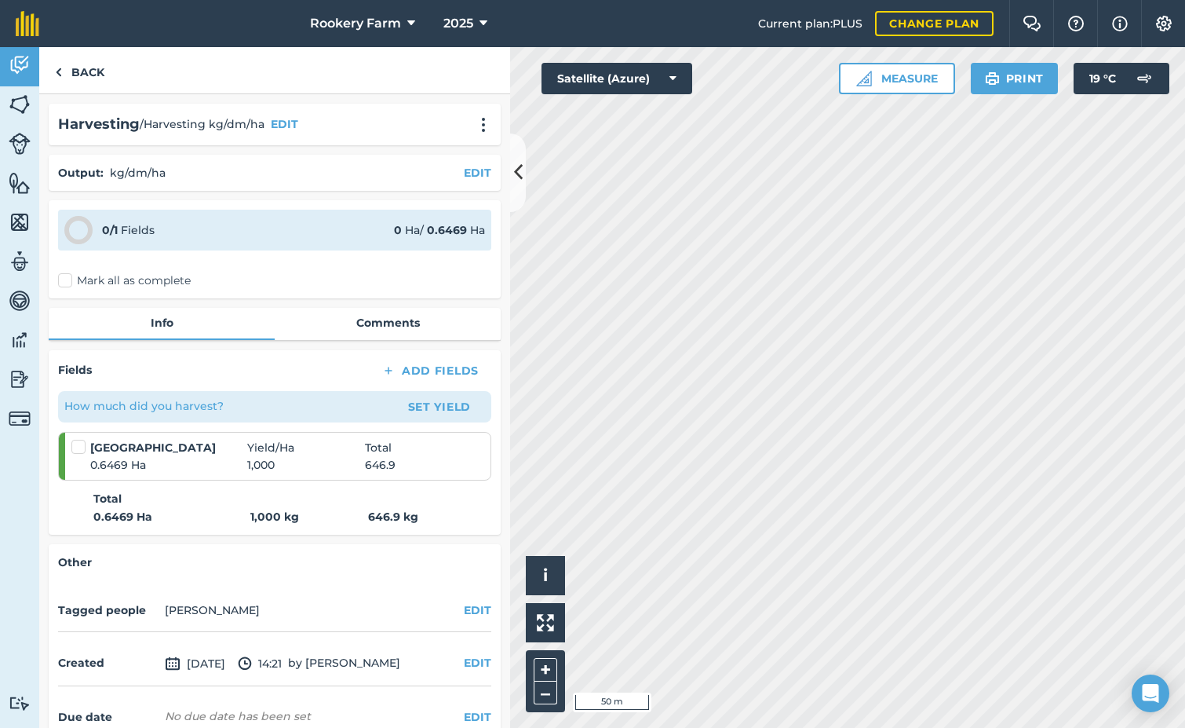
click at [68, 282] on label "Mark all as complete" at bounding box center [124, 280] width 133 height 16
click at [68, 282] on input "Mark all as complete" at bounding box center [63, 277] width 10 height 10
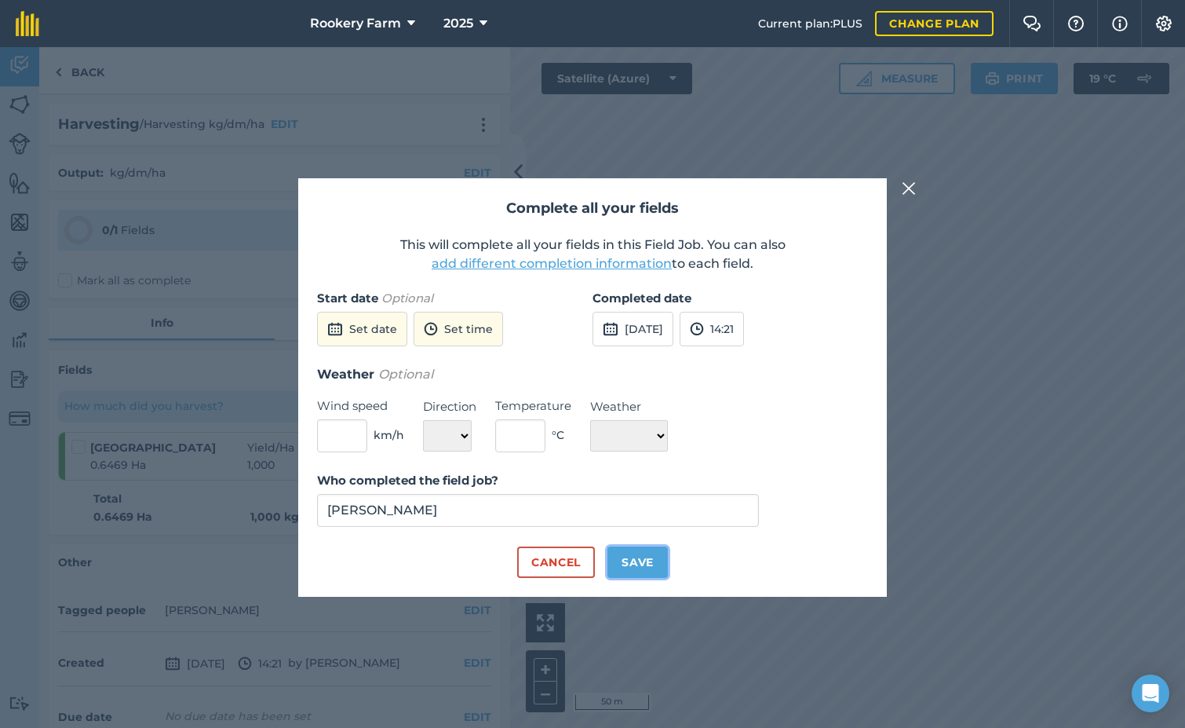
click at [620, 560] on button "Save" at bounding box center [638, 561] width 60 height 31
checkbox input "true"
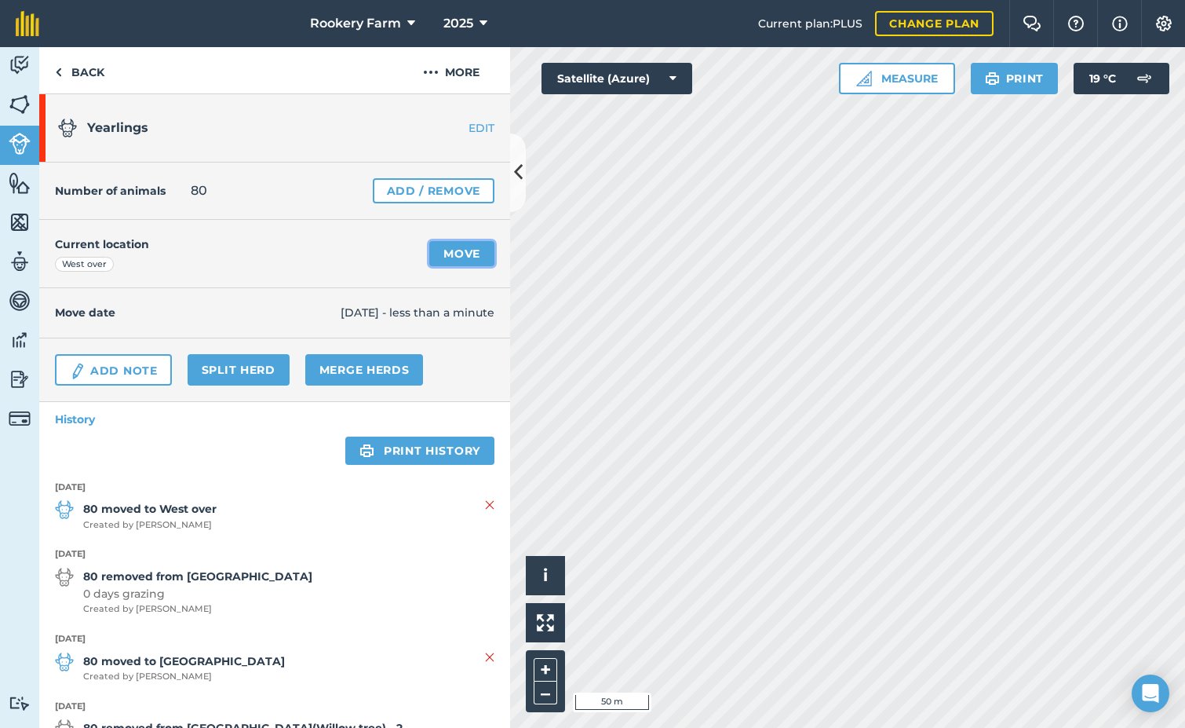
click at [445, 254] on link "Move" at bounding box center [461, 253] width 65 height 25
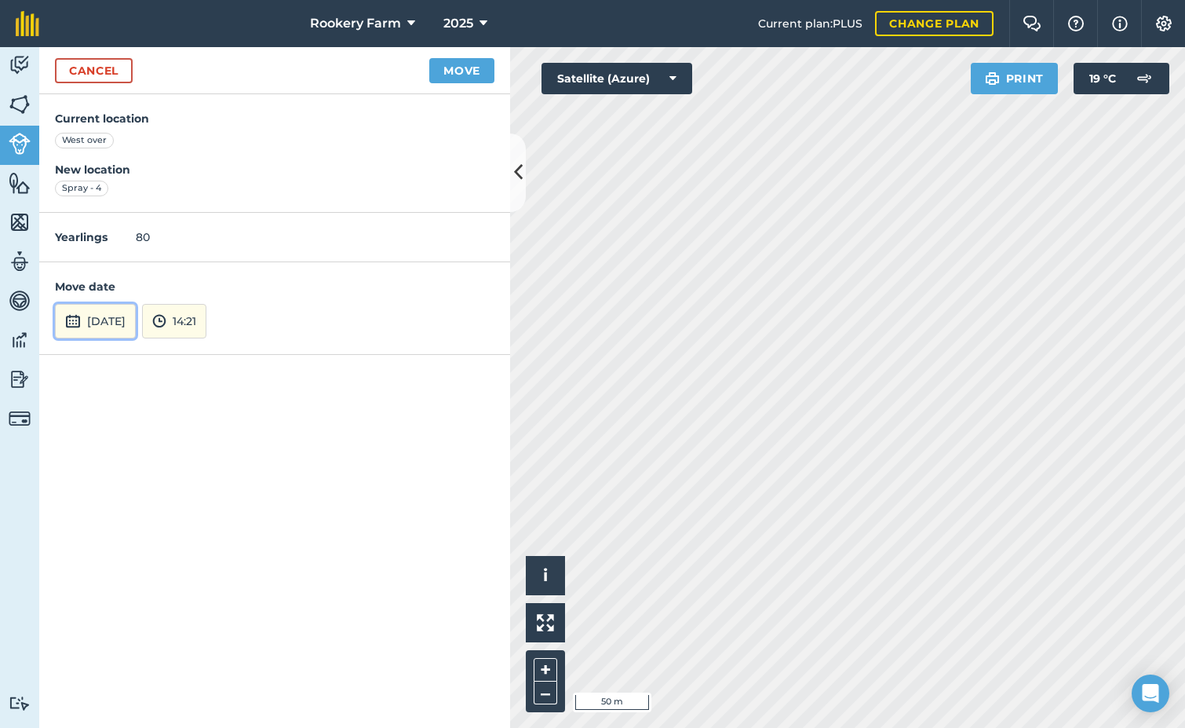
click at [89, 316] on button "[DATE]" at bounding box center [95, 321] width 81 height 35
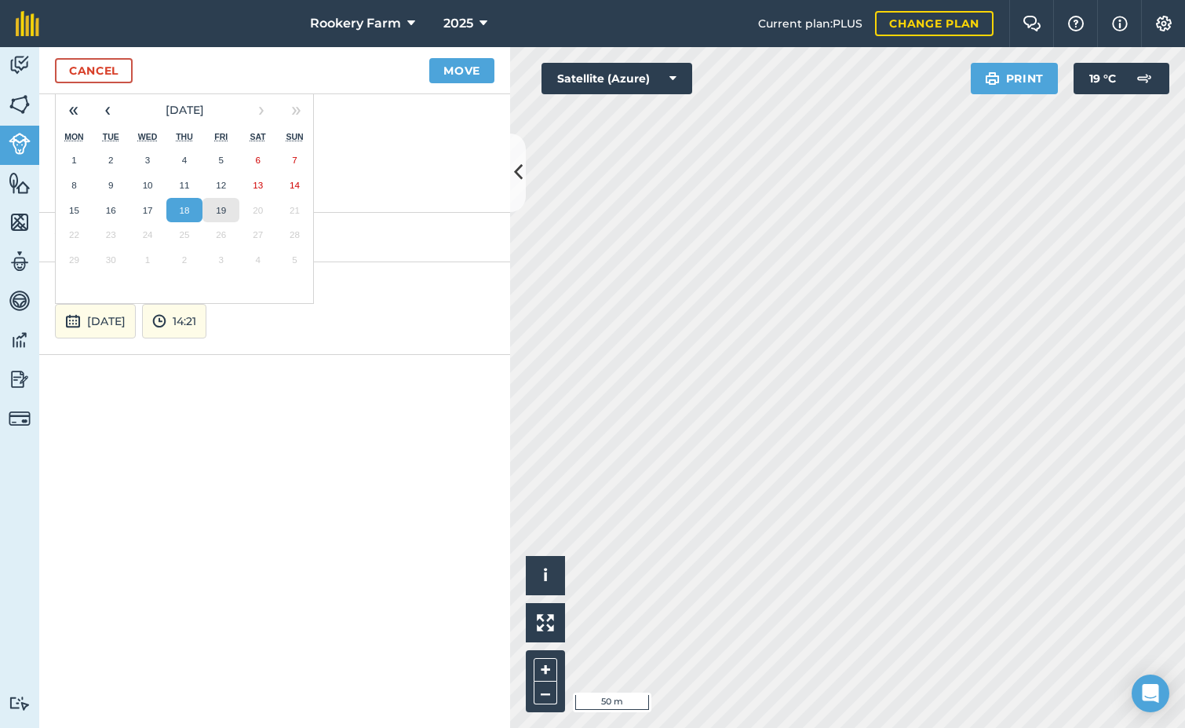
click at [214, 211] on button "19" at bounding box center [221, 210] width 37 height 25
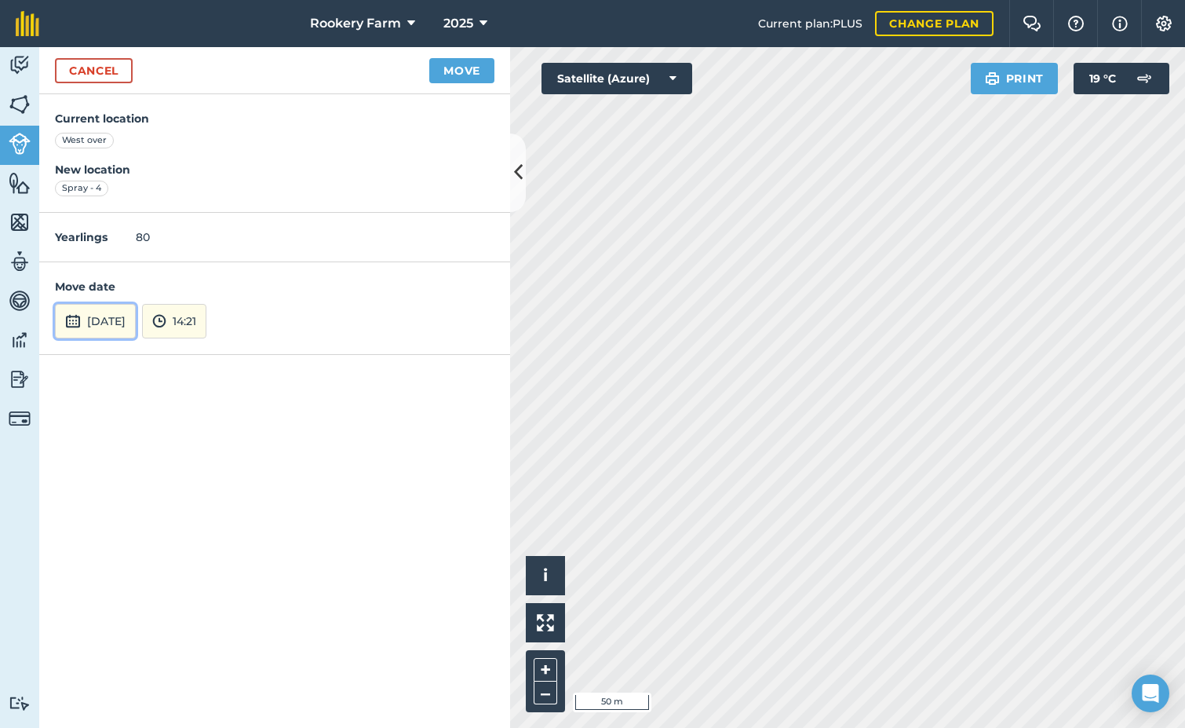
drag, startPoint x: 135, startPoint y: 326, endPoint x: 153, endPoint y: 306, distance: 26.7
click at [135, 325] on button "[DATE]" at bounding box center [95, 321] width 81 height 35
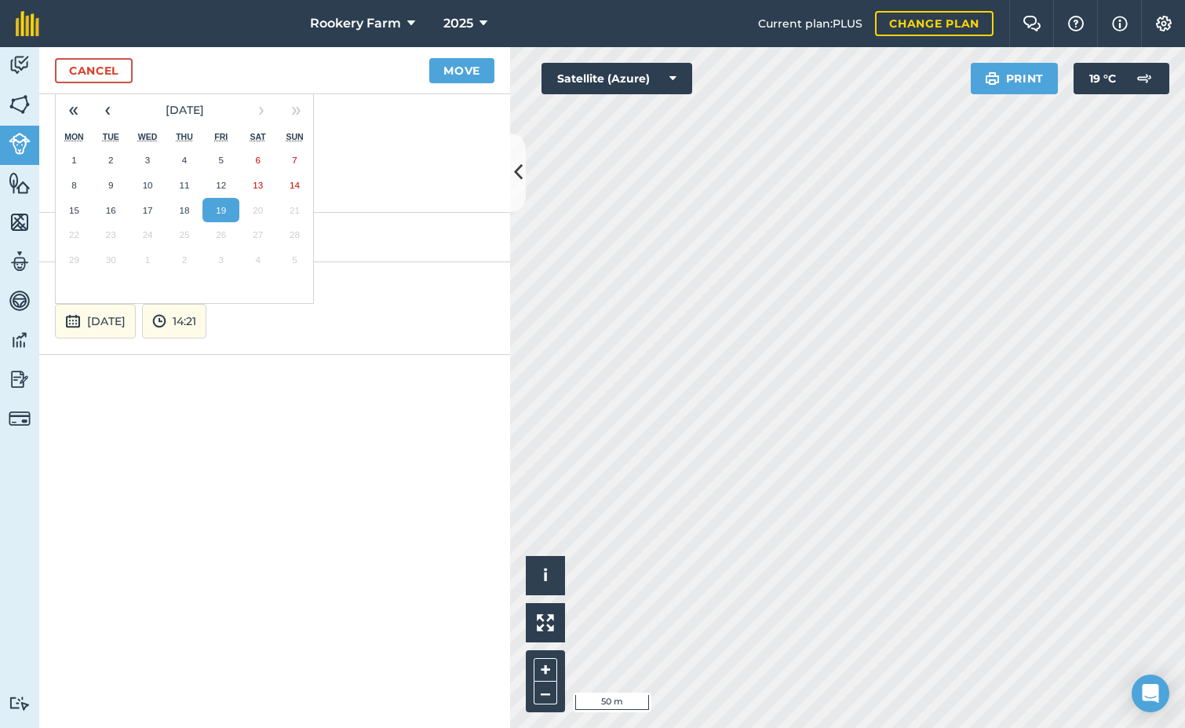
click at [192, 214] on button "18" at bounding box center [184, 210] width 37 height 25
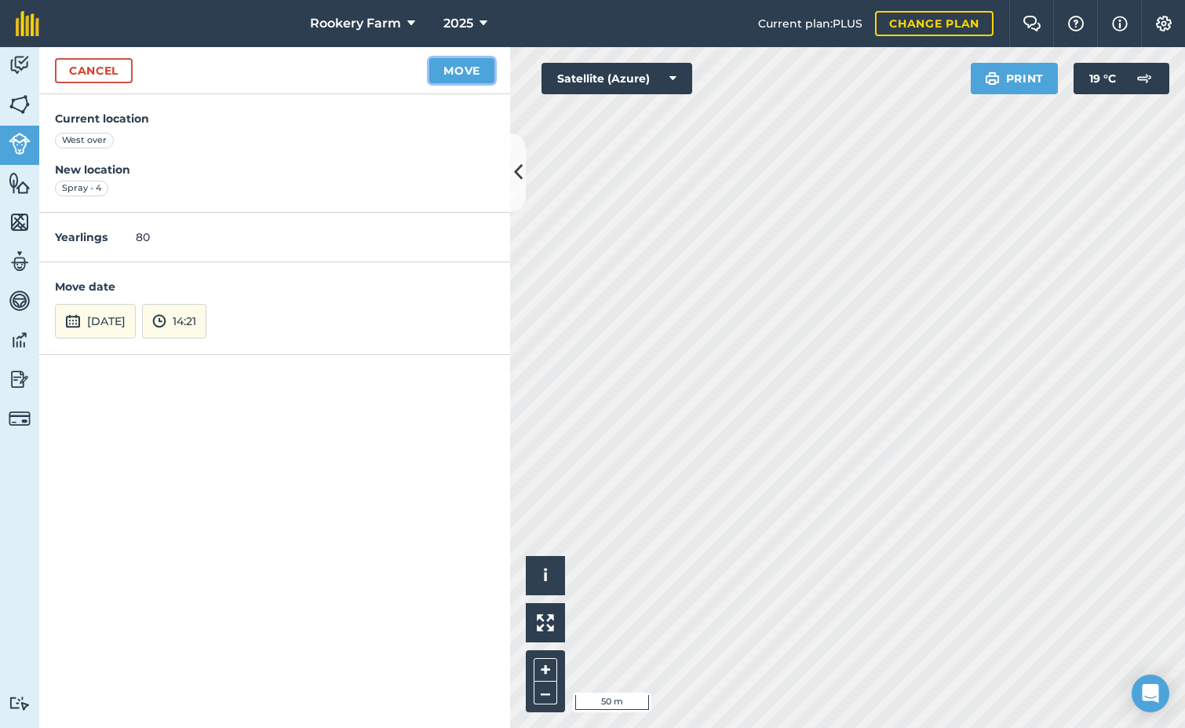
click at [487, 71] on button "Move" at bounding box center [461, 70] width 65 height 25
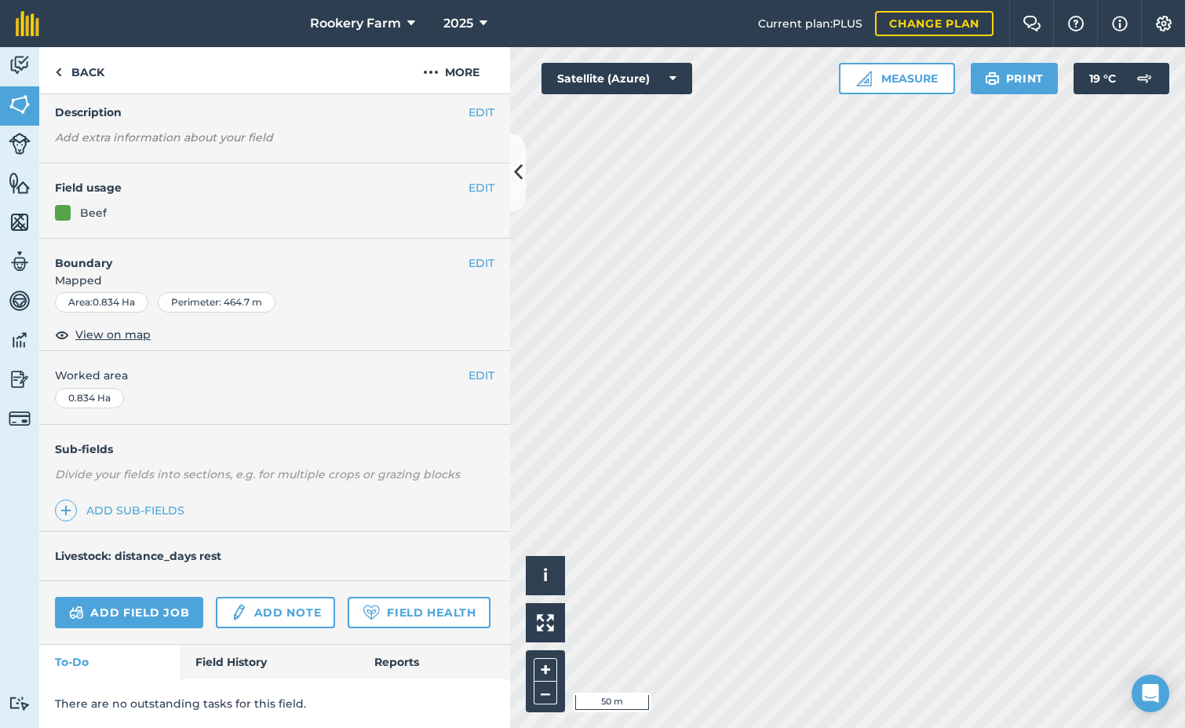
scroll to position [104, 0]
click at [164, 597] on link "Add field job" at bounding box center [129, 612] width 148 height 31
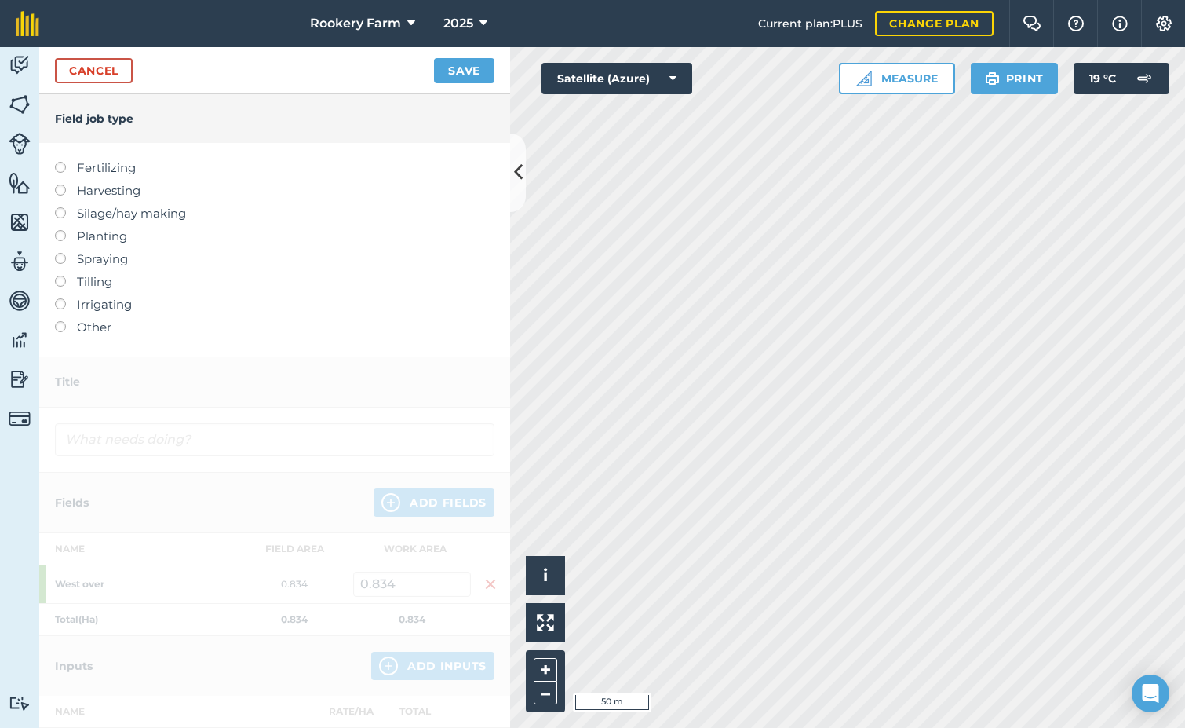
click at [63, 184] on label at bounding box center [66, 184] width 22 height 0
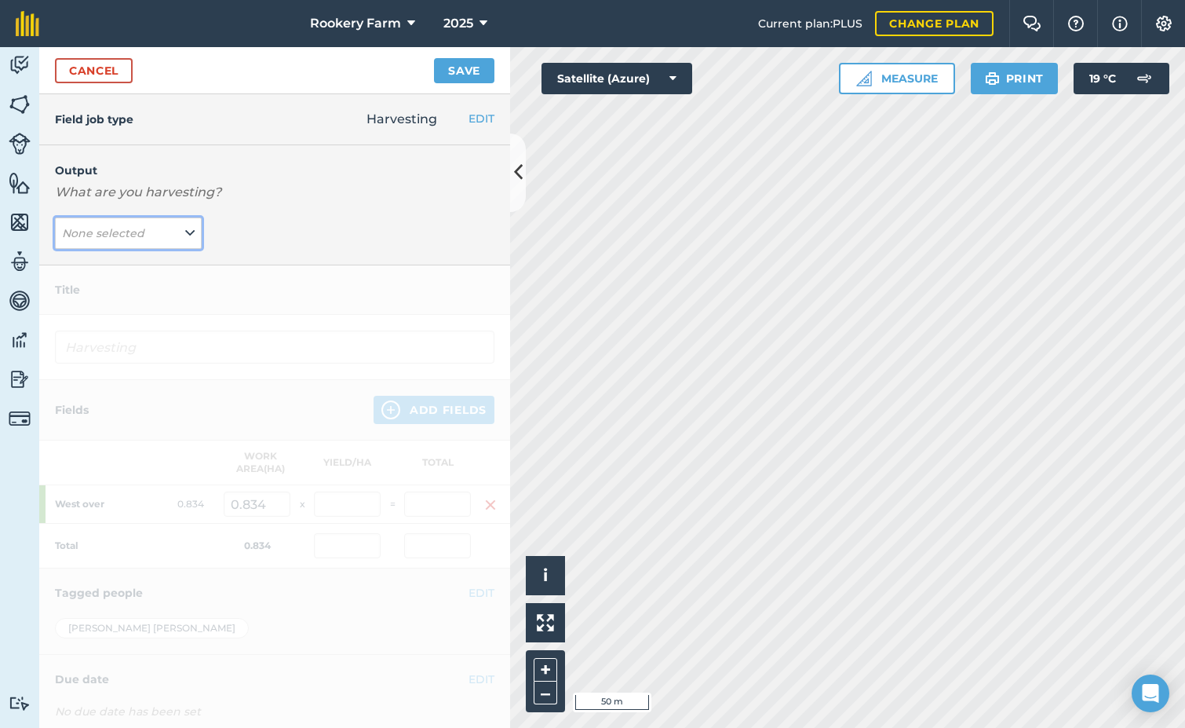
click at [178, 231] on button "None selected" at bounding box center [128, 232] width 147 height 31
click at [163, 258] on button "kg/dm/ha ( kg )" at bounding box center [128, 265] width 147 height 30
type input "Harvesting kg/dm/ha"
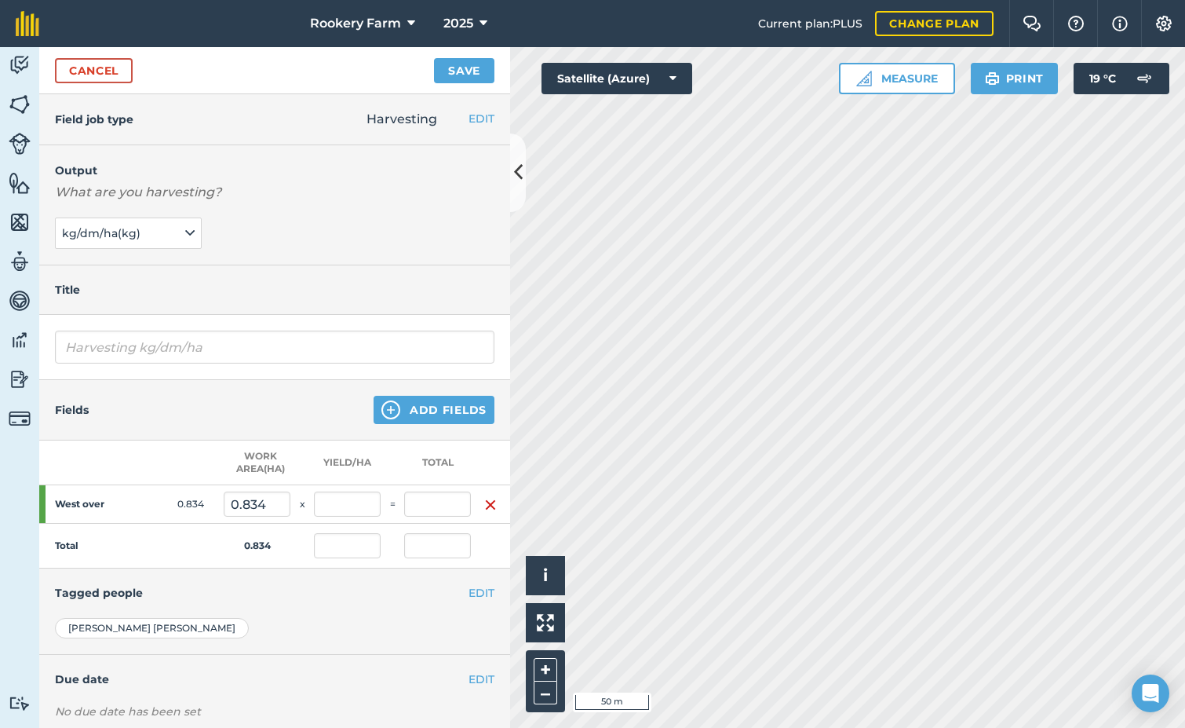
scroll to position [103, 0]
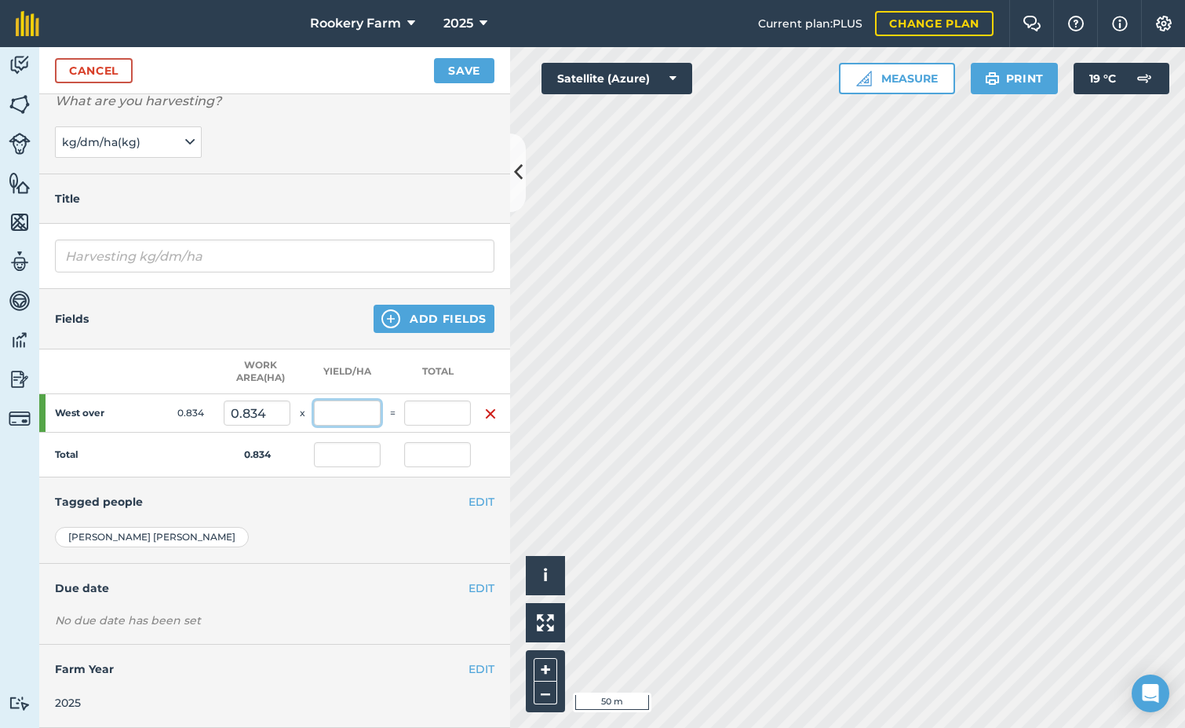
click at [341, 401] on input "text" at bounding box center [347, 412] width 67 height 25
type input "1,000"
type input "834"
type input "1,000"
type input "834"
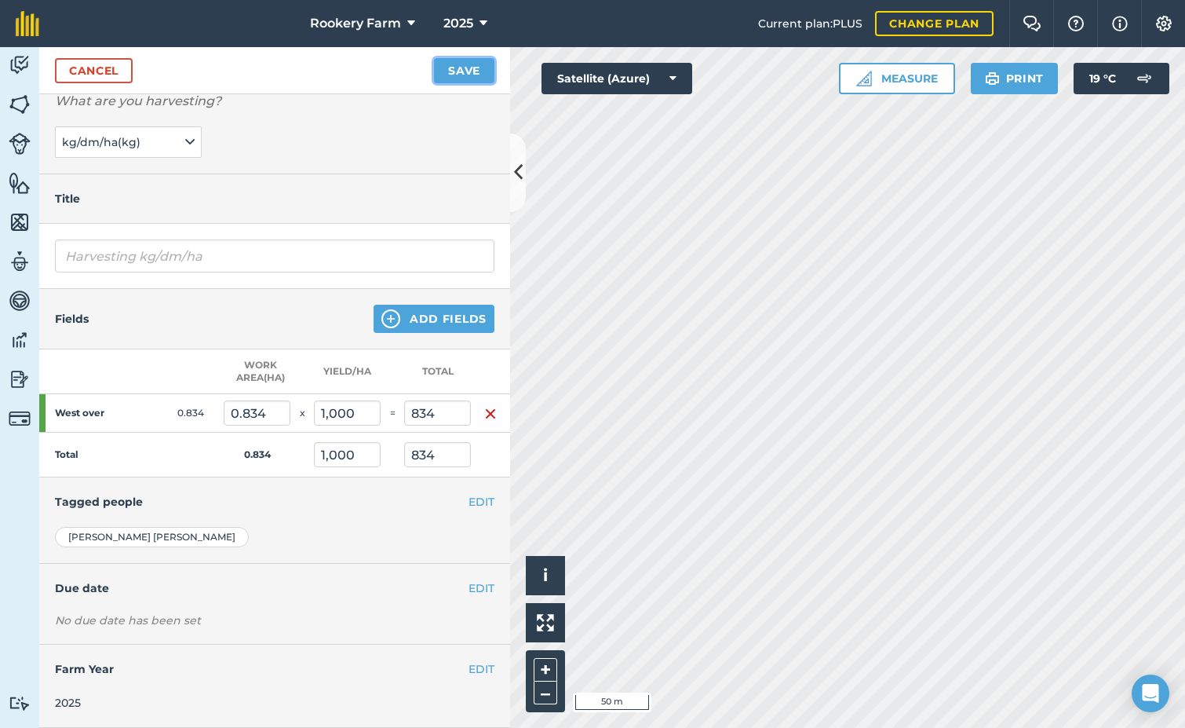
click at [475, 78] on button "Save" at bounding box center [464, 70] width 60 height 25
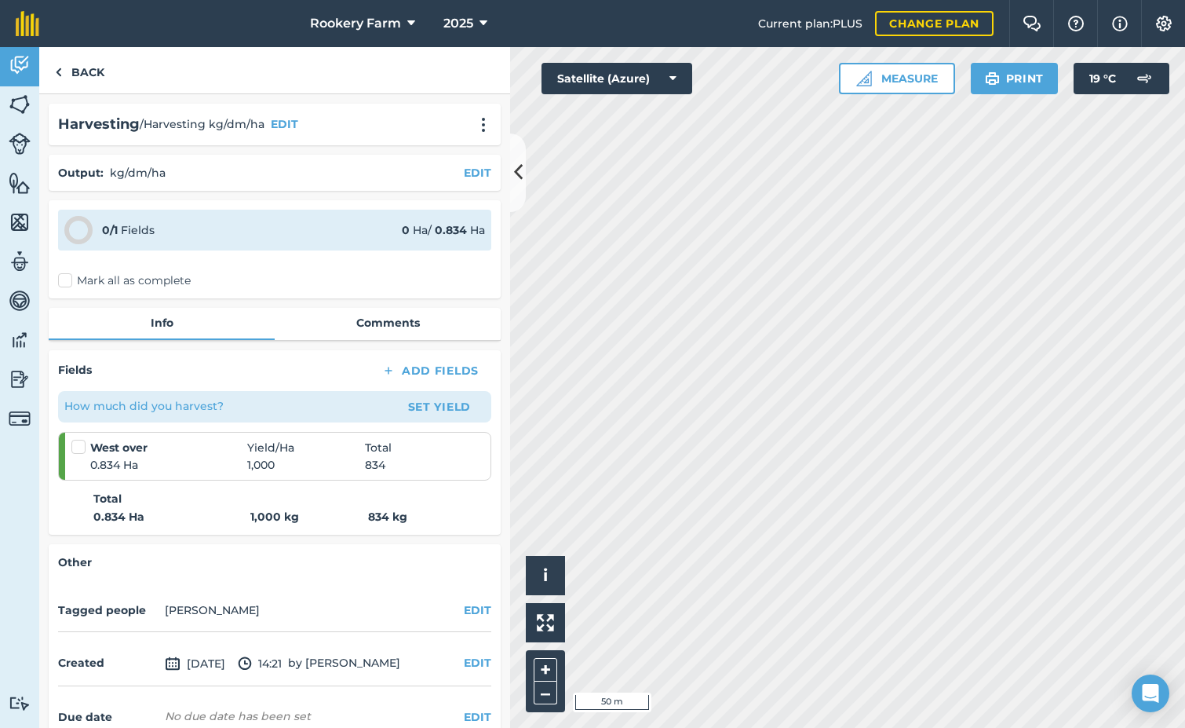
click at [60, 281] on label "Mark all as complete" at bounding box center [124, 280] width 133 height 16
click at [60, 281] on input "Mark all as complete" at bounding box center [63, 277] width 10 height 10
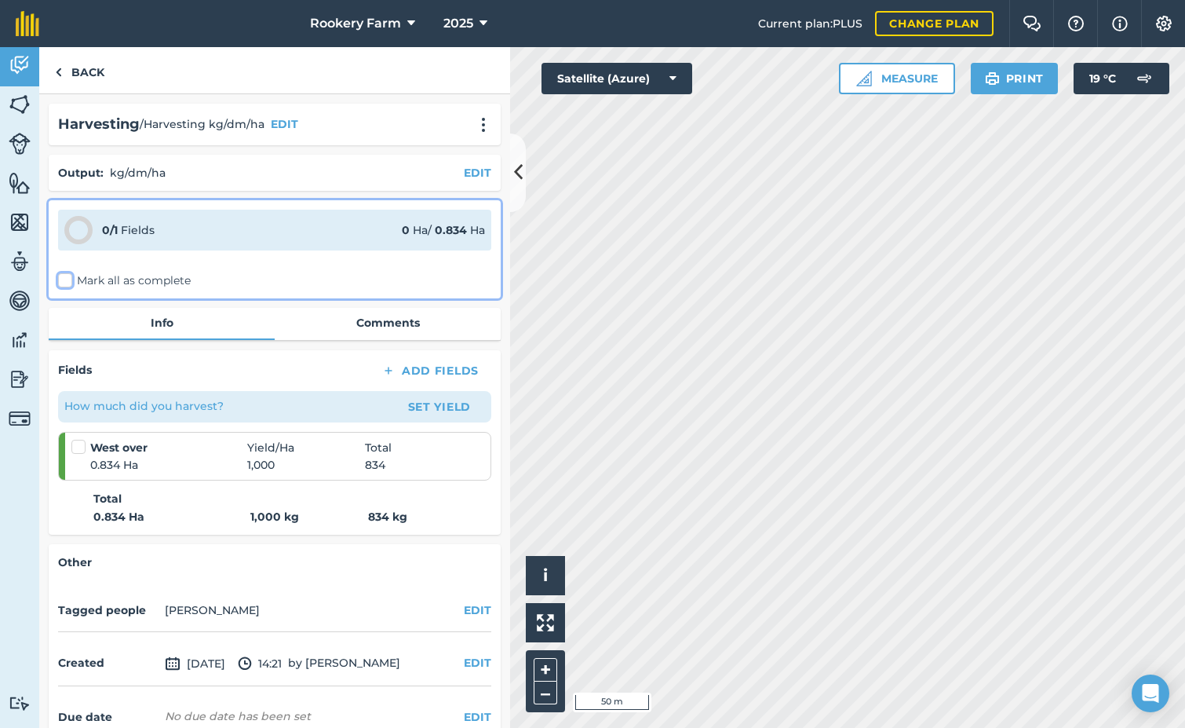
checkbox input "false"
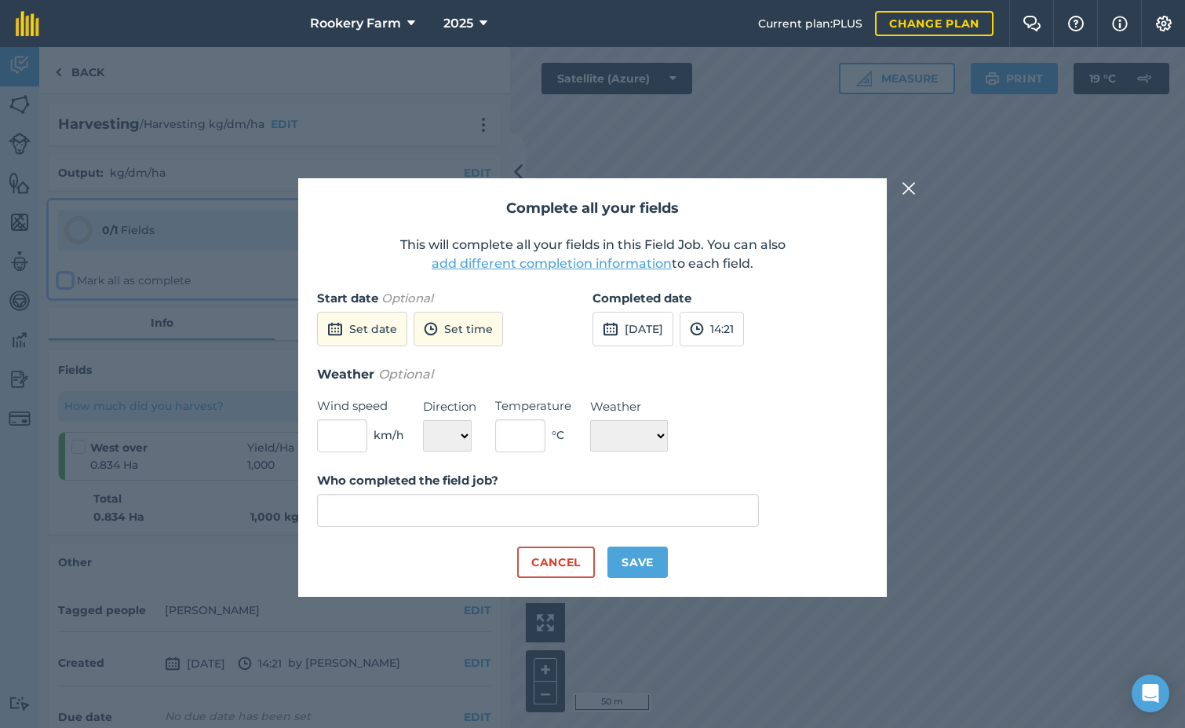
type input "[PERSON_NAME]"
click at [622, 564] on button "Save" at bounding box center [638, 561] width 60 height 31
checkbox input "true"
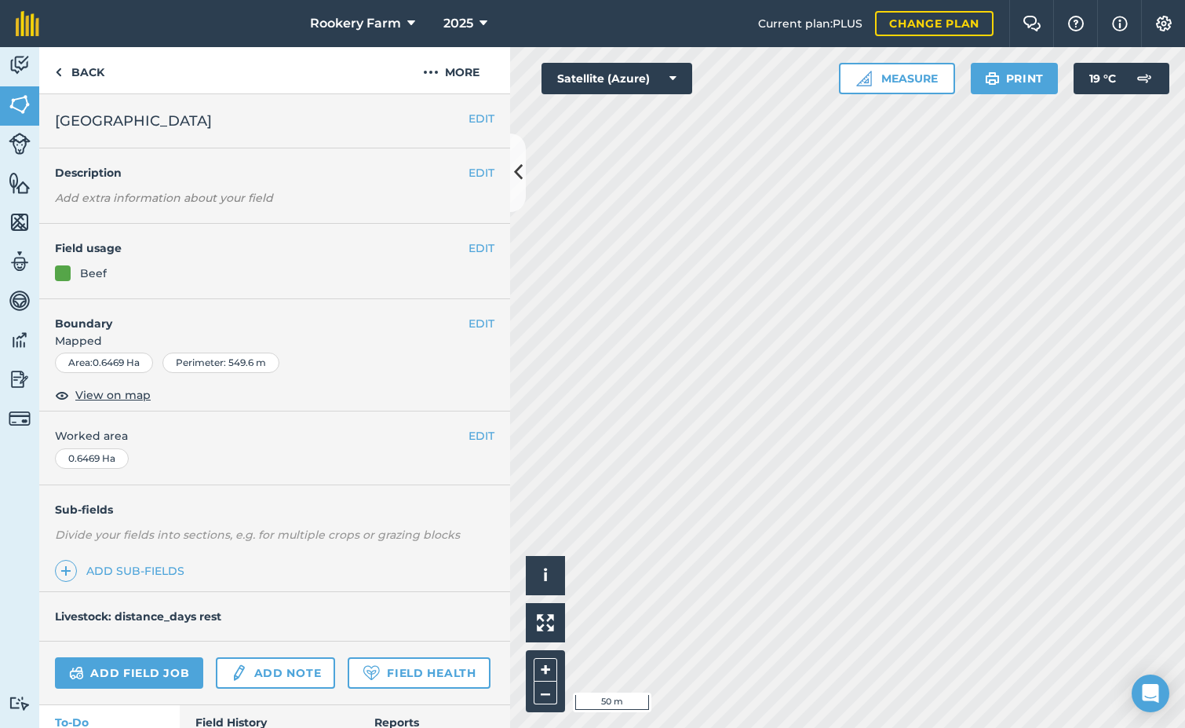
scroll to position [104, 0]
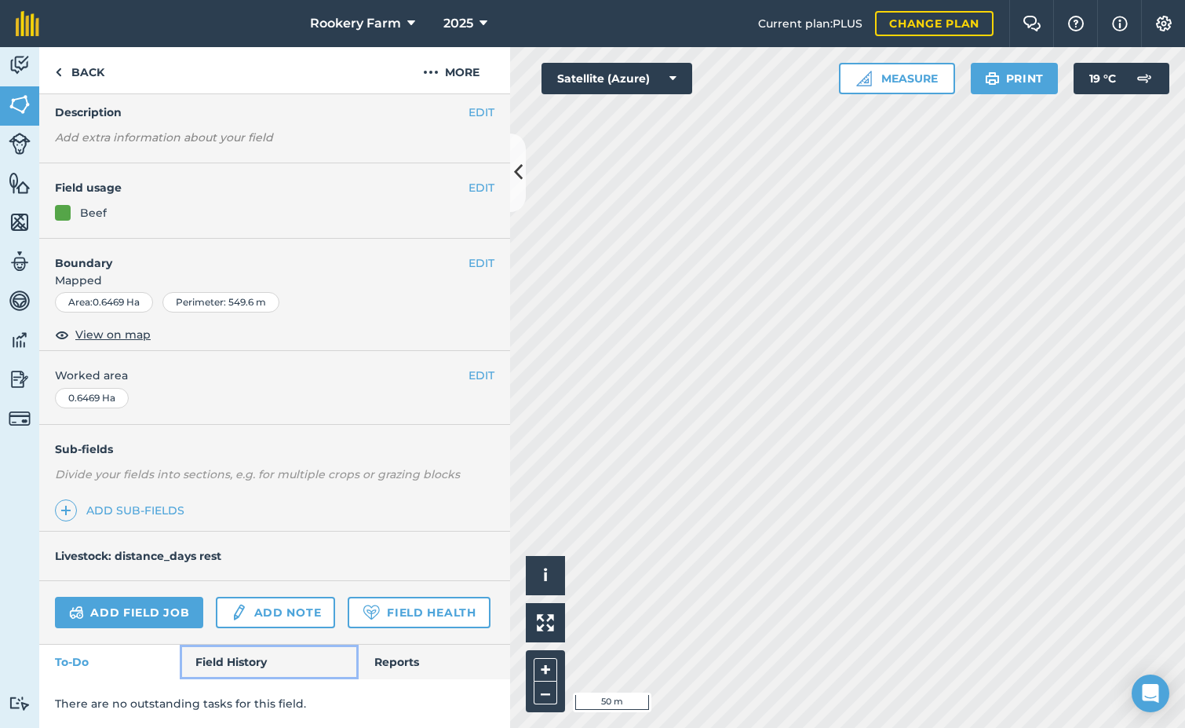
click at [250, 655] on link "Field History" at bounding box center [269, 661] width 178 height 35
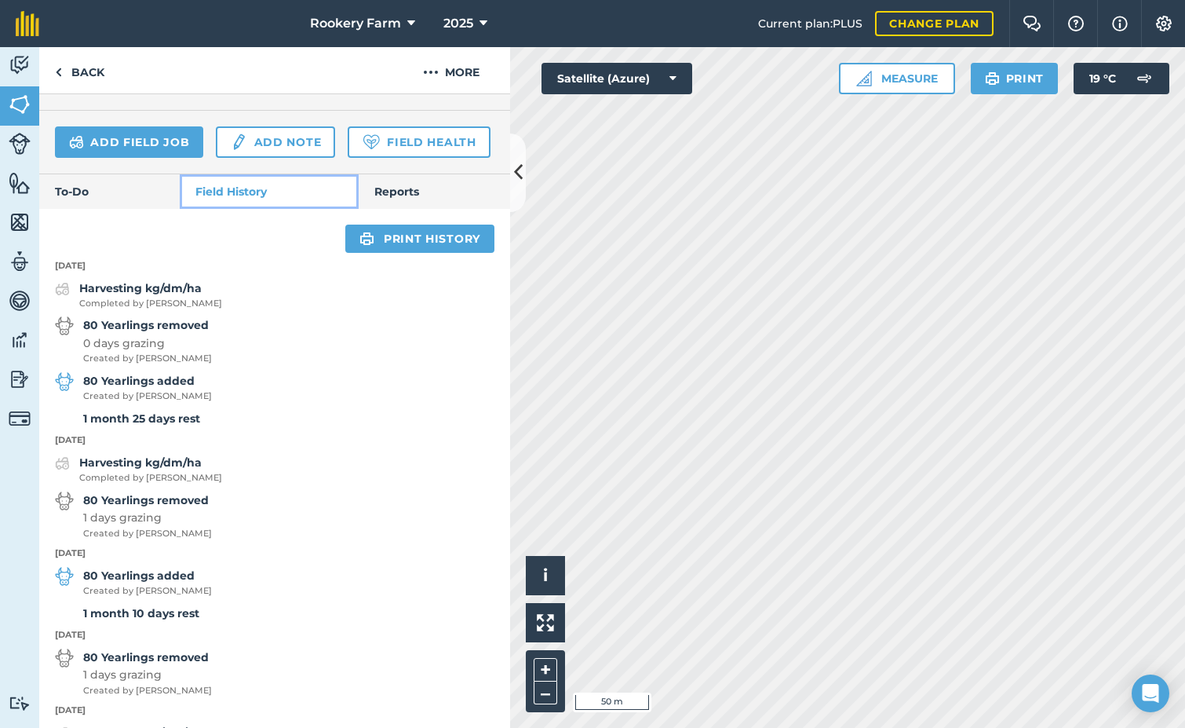
scroll to position [575, 0]
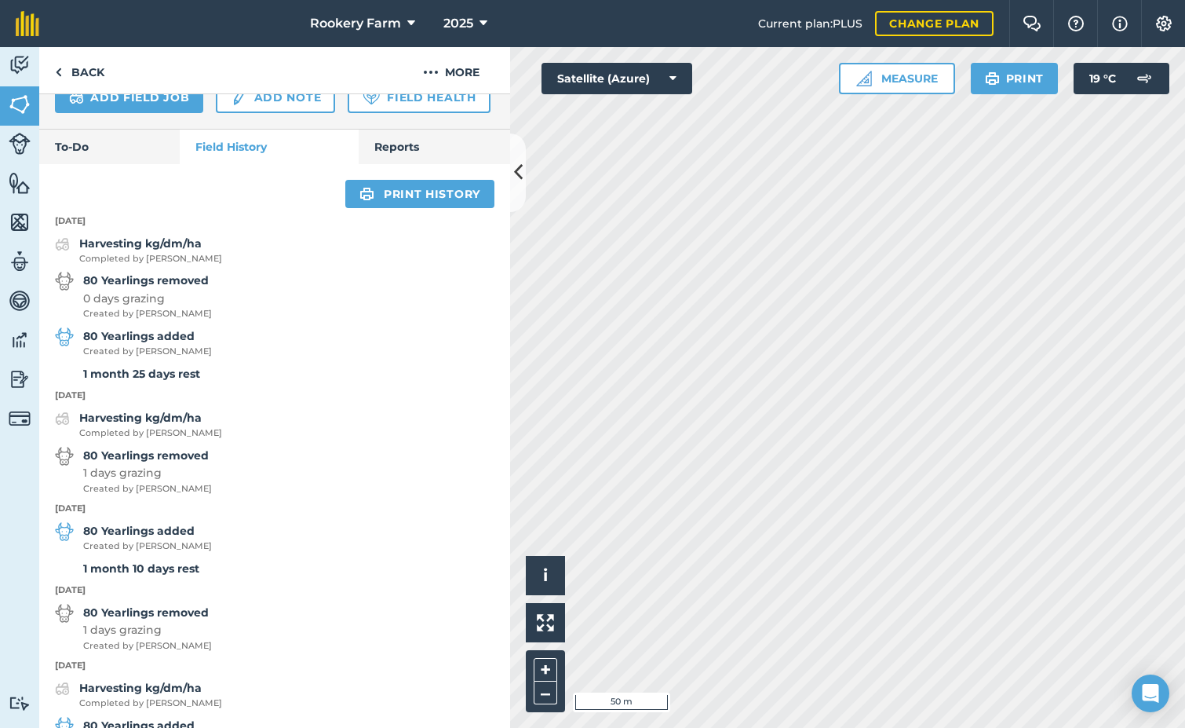
scroll to position [104, 0]
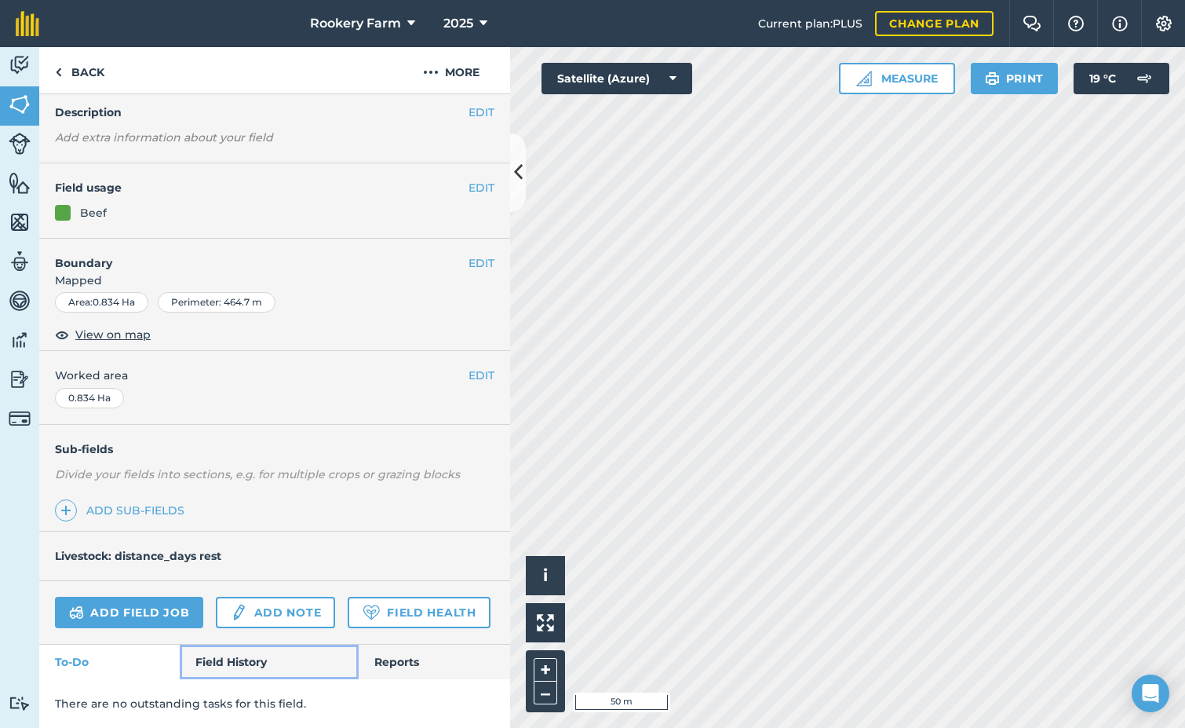
click at [222, 649] on link "Field History" at bounding box center [269, 661] width 178 height 35
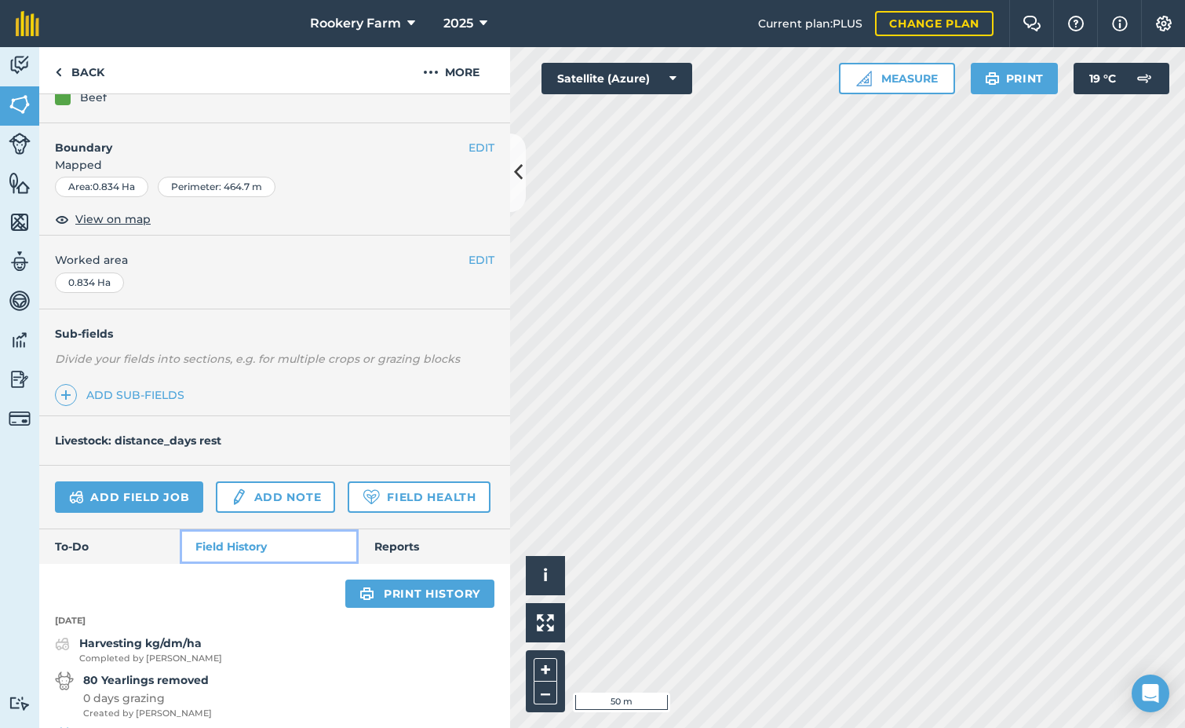
scroll to position [104, 0]
